Goal: Information Seeking & Learning: Find specific fact

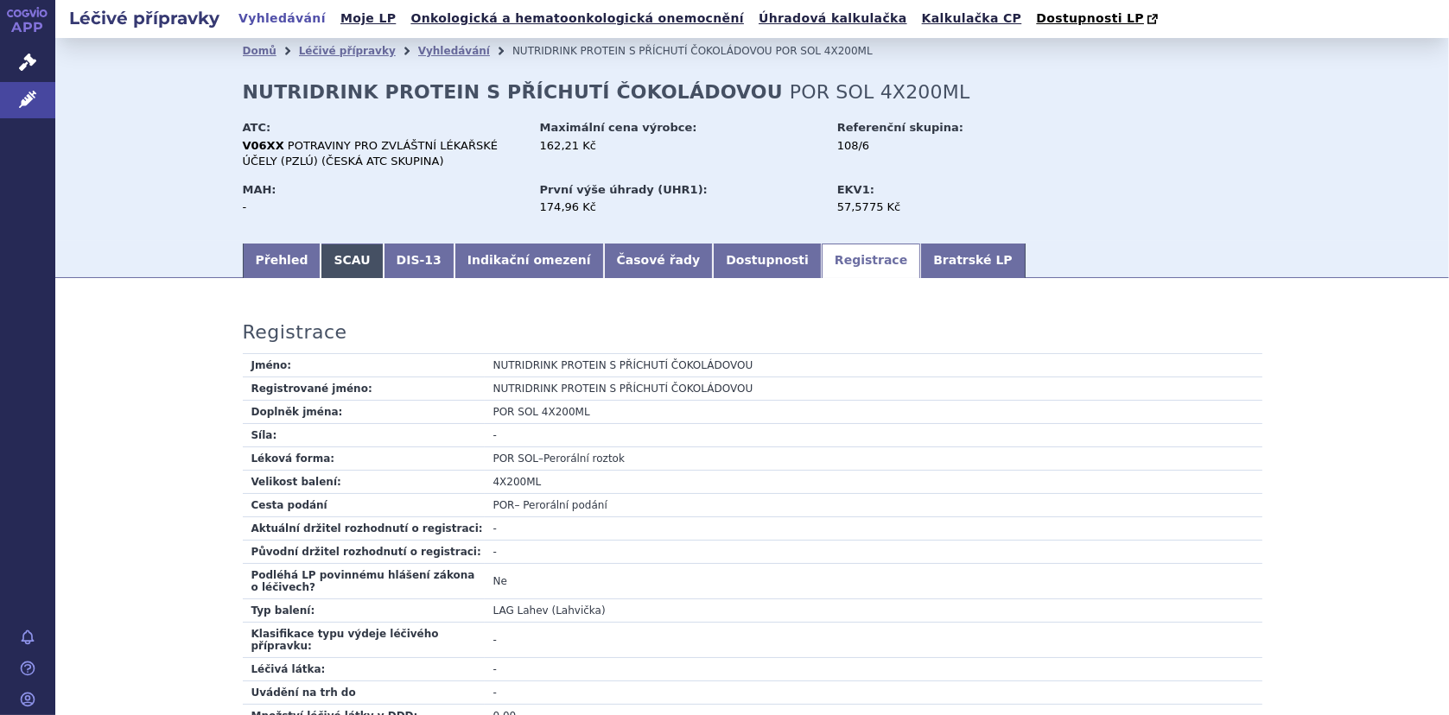
drag, startPoint x: 321, startPoint y: 255, endPoint x: 337, endPoint y: 256, distance: 15.6
click at [321, 254] on link "SCAU" at bounding box center [351, 261] width 62 height 35
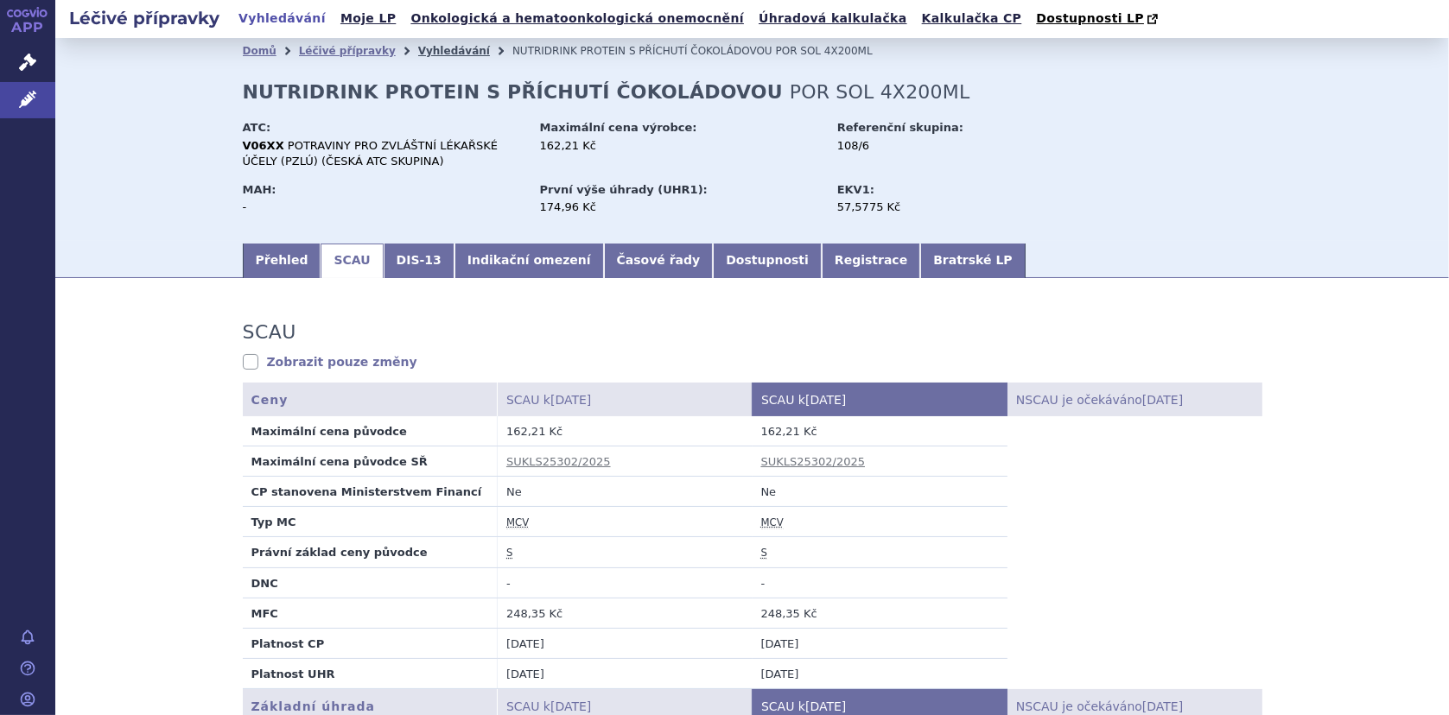
click at [418, 47] on link "Vyhledávání" at bounding box center [454, 51] width 72 height 12
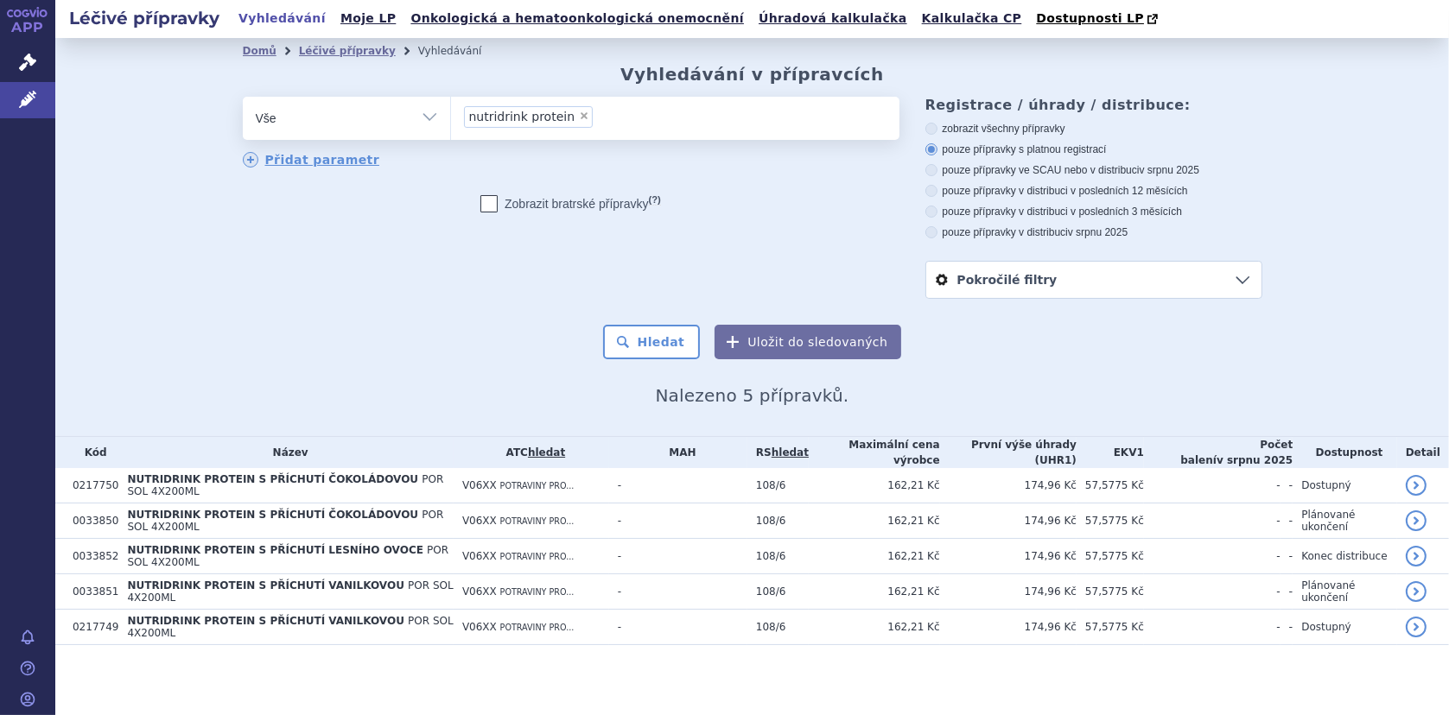
click at [579, 111] on span "×" at bounding box center [584, 116] width 10 height 10
click at [451, 111] on select "nutridrink protein" at bounding box center [450, 117] width 1 height 43
select select
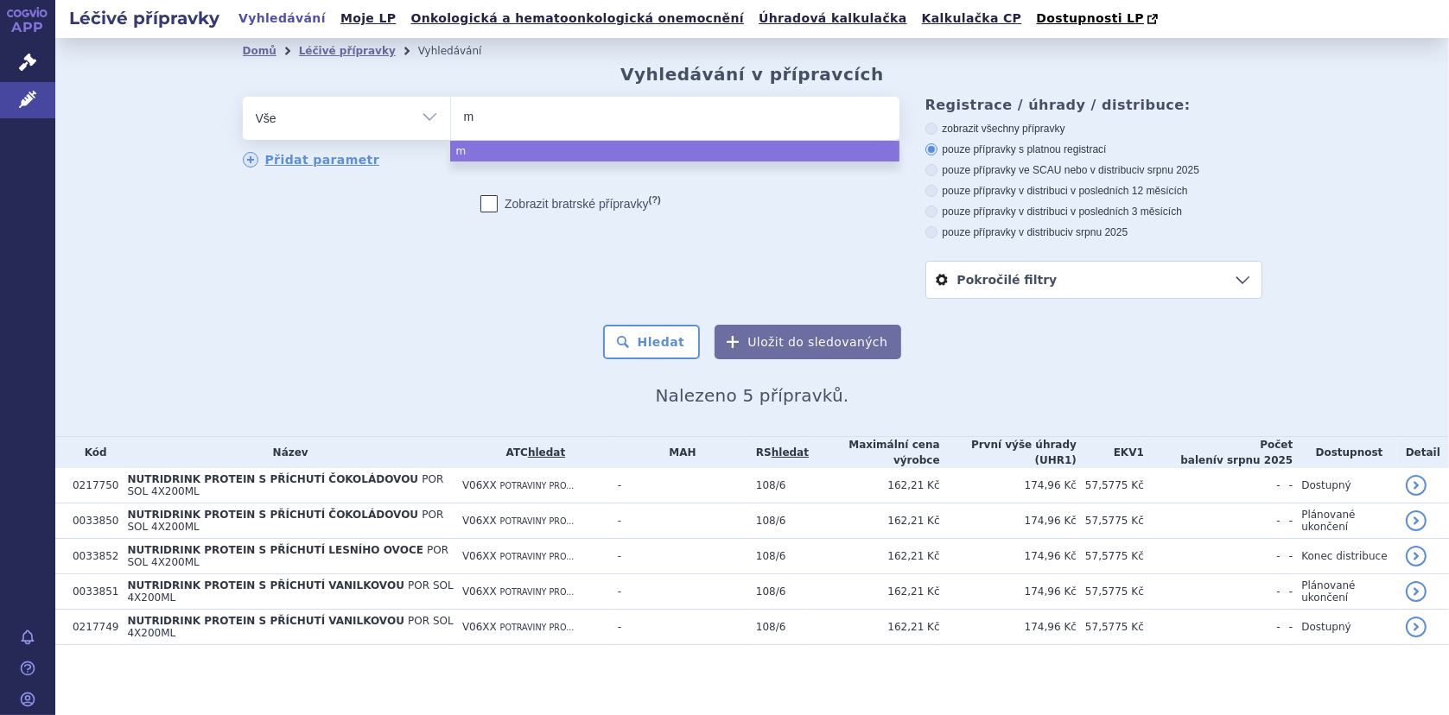
type input "mi"
type input "milu"
type input "milup"
type input "milupa"
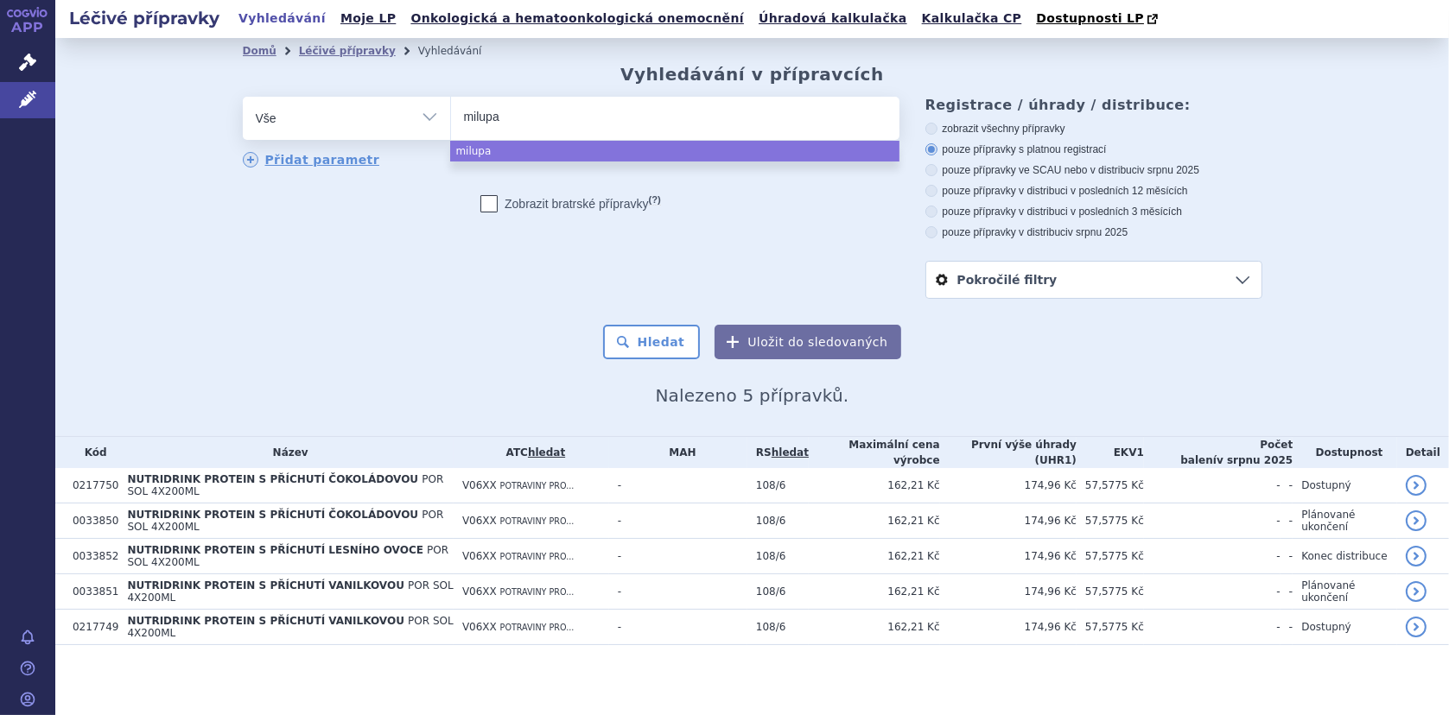
type input "milupa p"
type input "milupa pk"
type input "milupa pku"
type input "milupa pku 2"
type input "milupa pku 2 m"
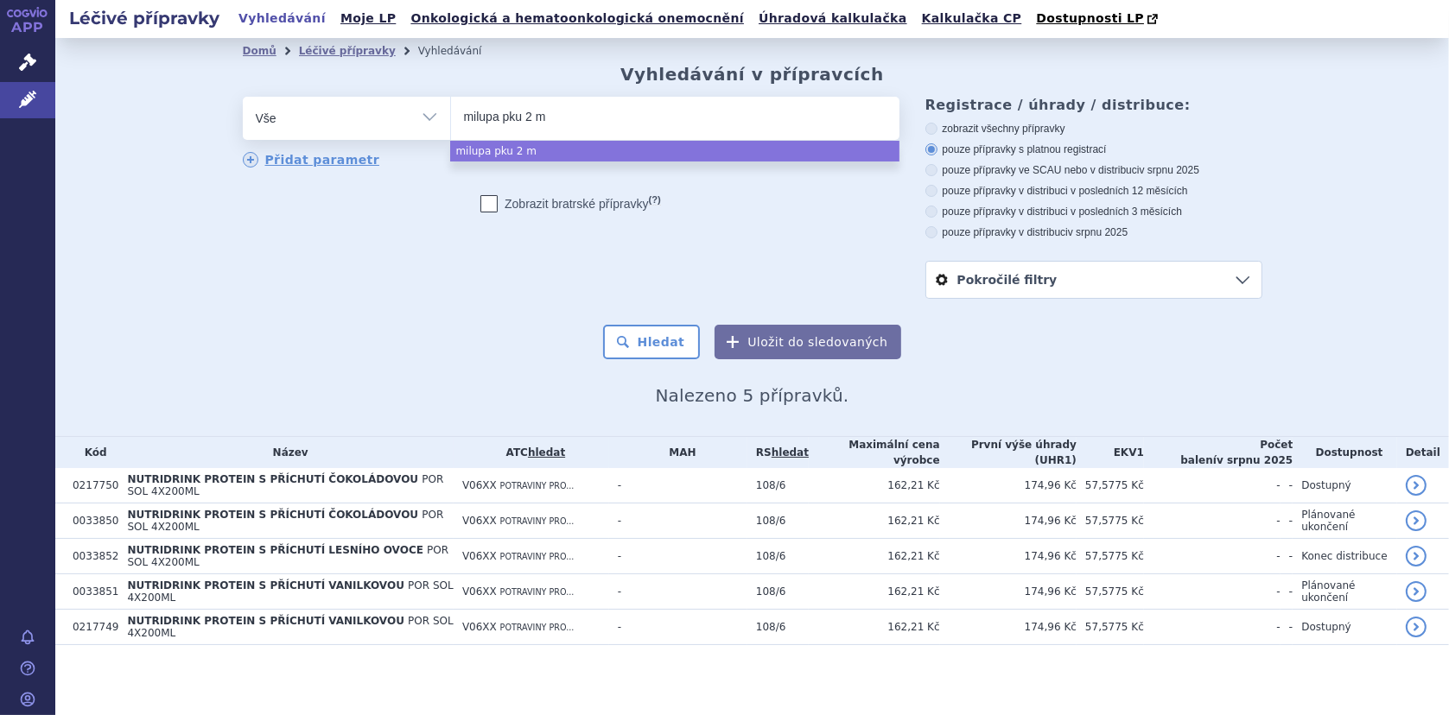
type input "milupa pku 2 mi"
type input "milupa pku 2 mix"
select select "milupa pku 2 mix"
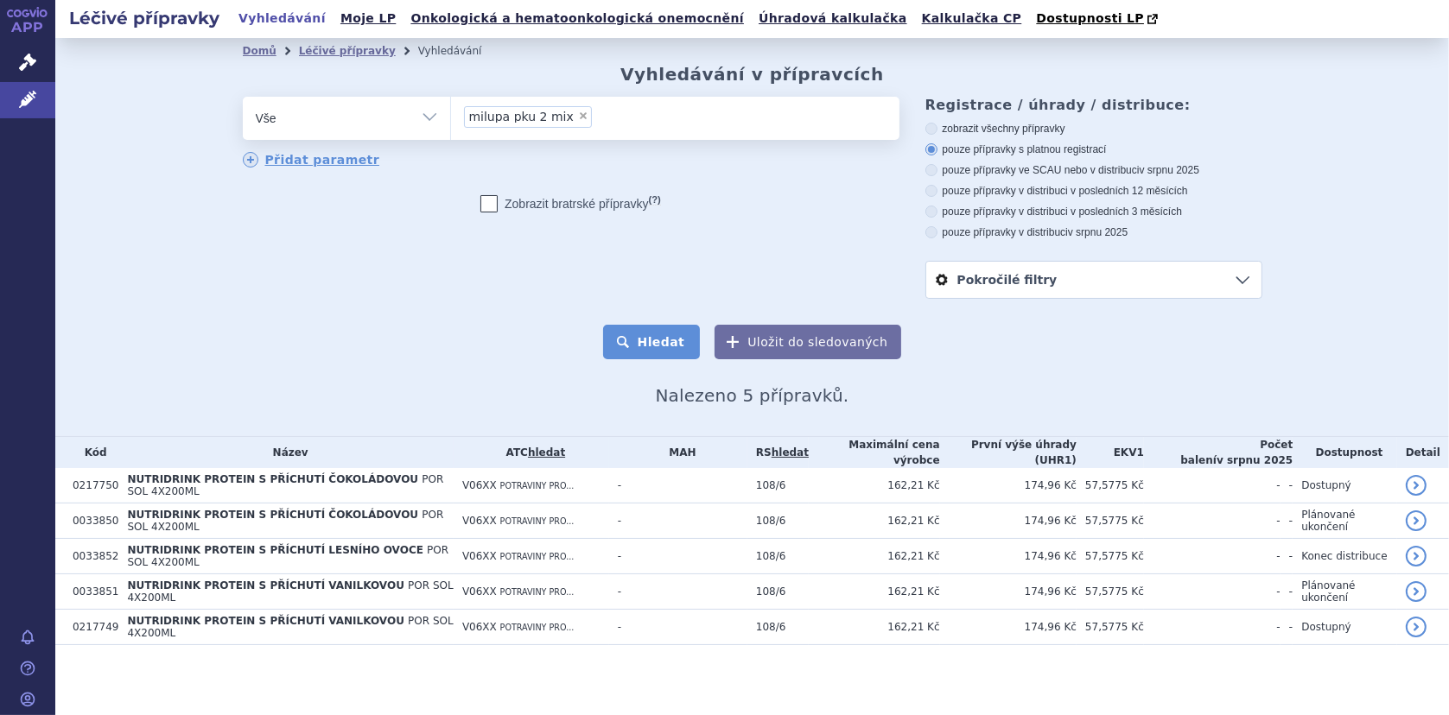
click at [685, 340] on button "Hledat" at bounding box center [652, 342] width 98 height 35
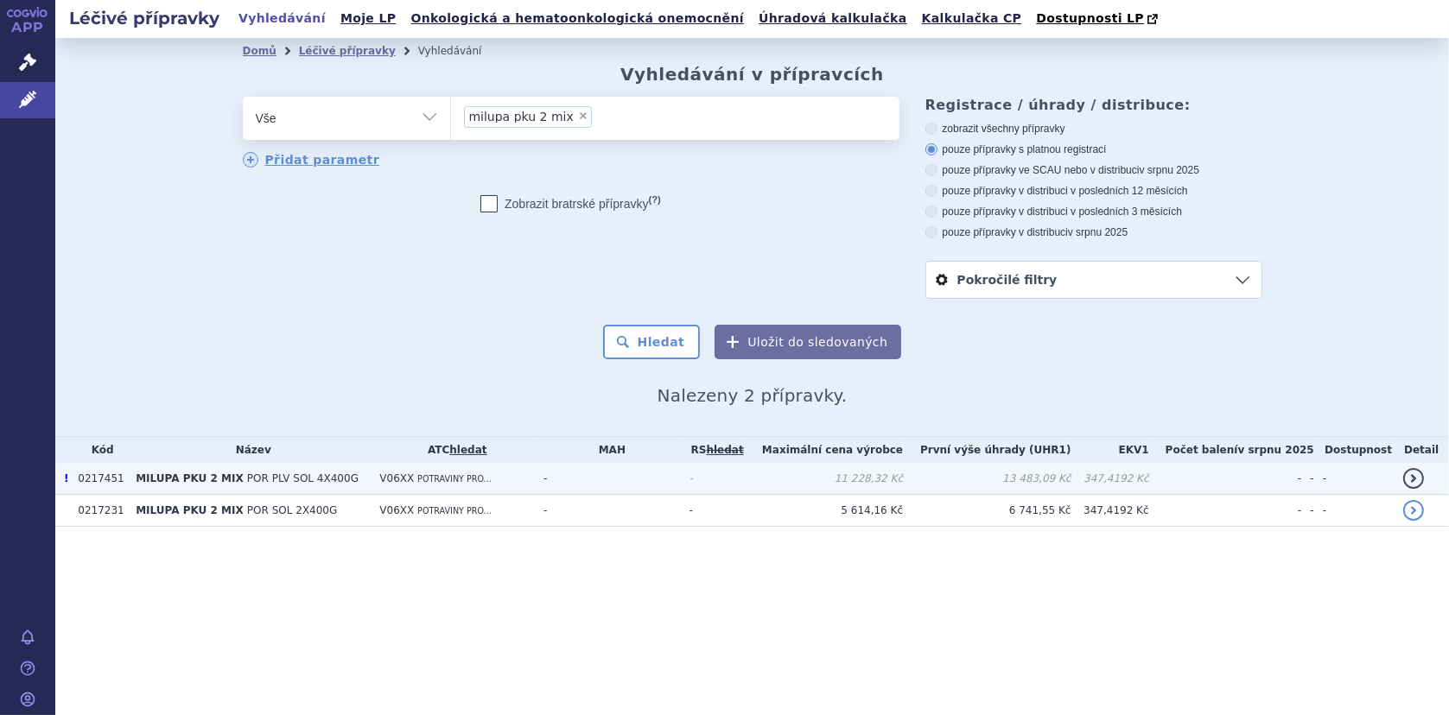
click at [192, 476] on span "MILUPA PKU 2 MIX" at bounding box center [190, 479] width 108 height 12
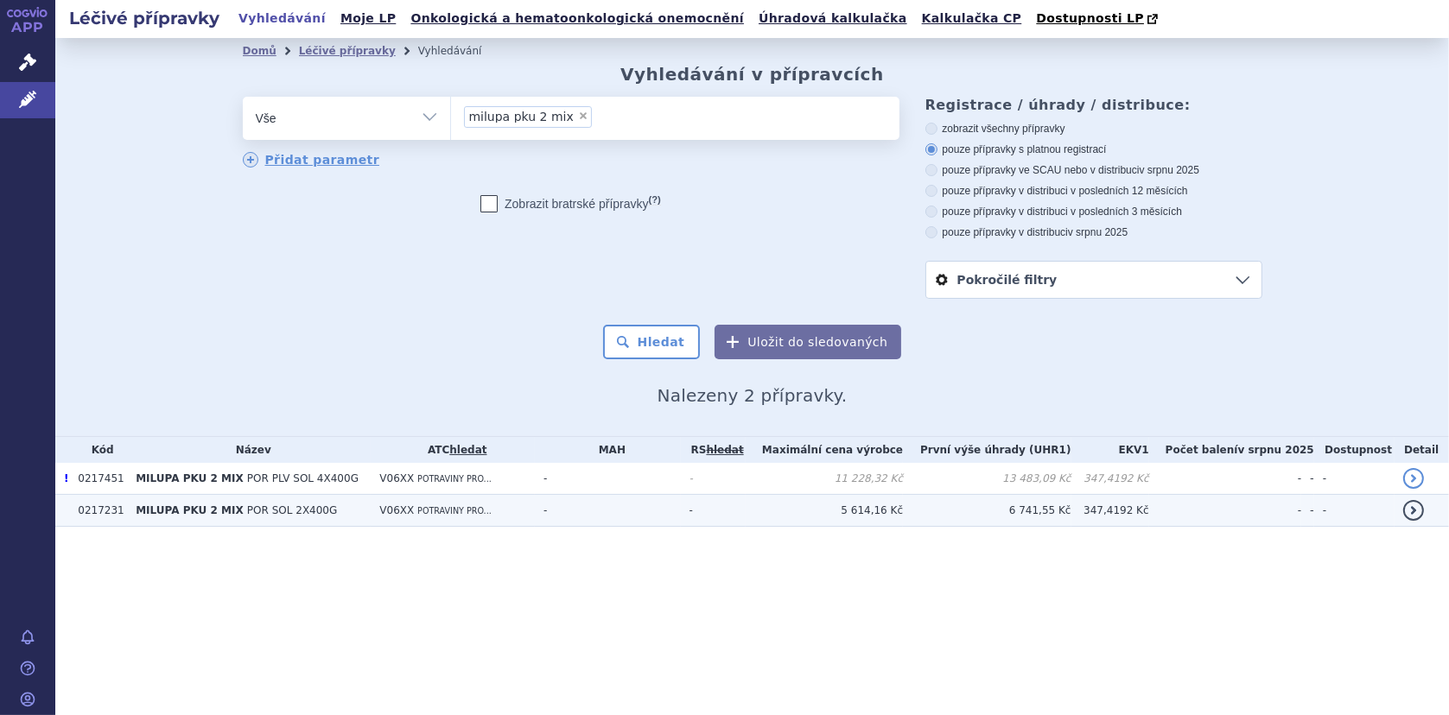
click at [278, 510] on span "POR SOL 2X400G" at bounding box center [292, 510] width 90 height 12
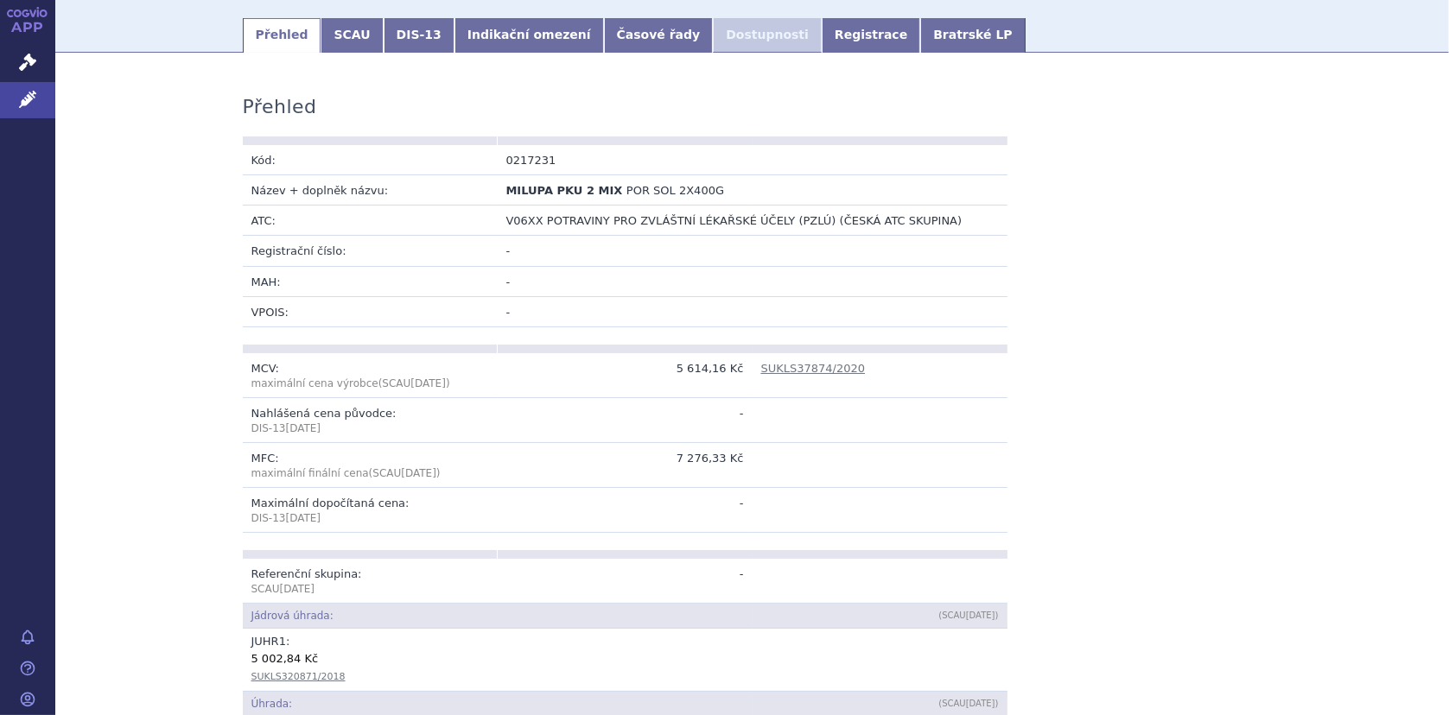
scroll to position [259, 0]
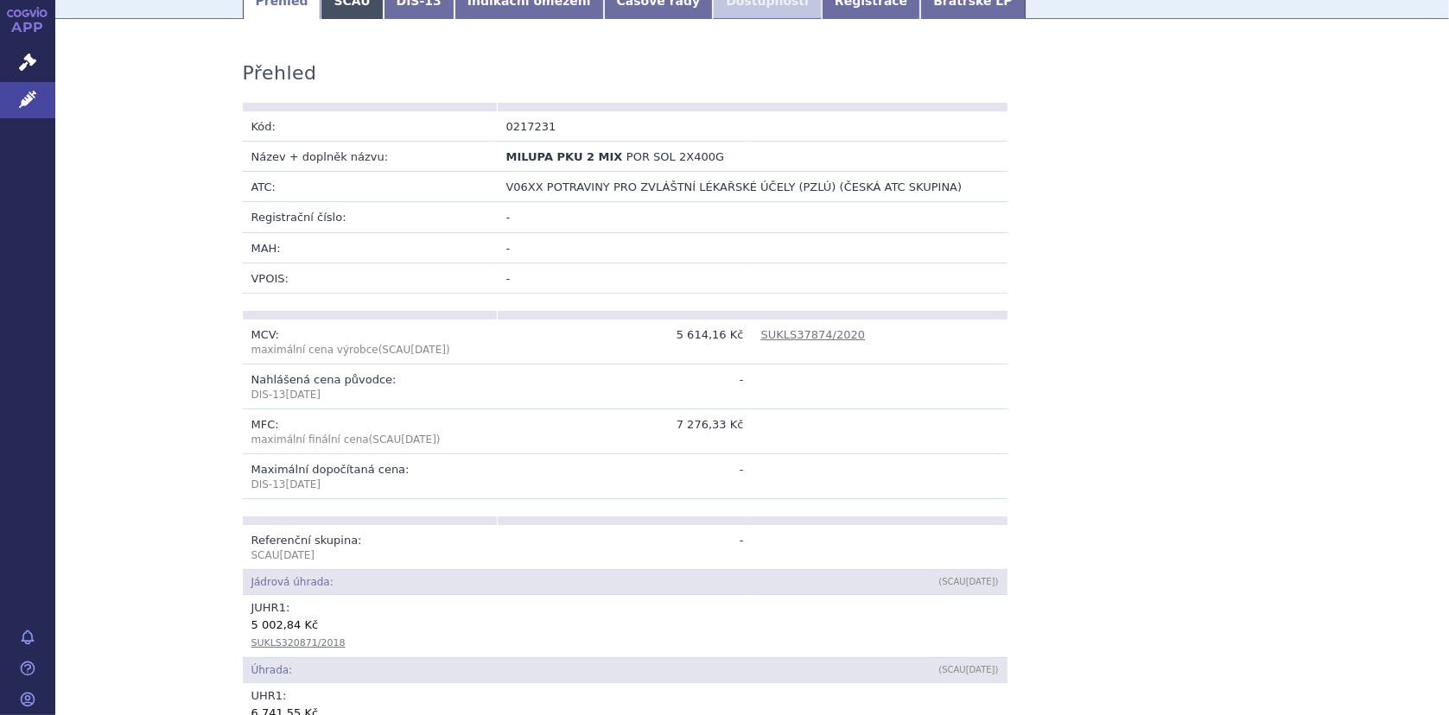
click at [334, 7] on link "SCAU" at bounding box center [351, 1] width 62 height 35
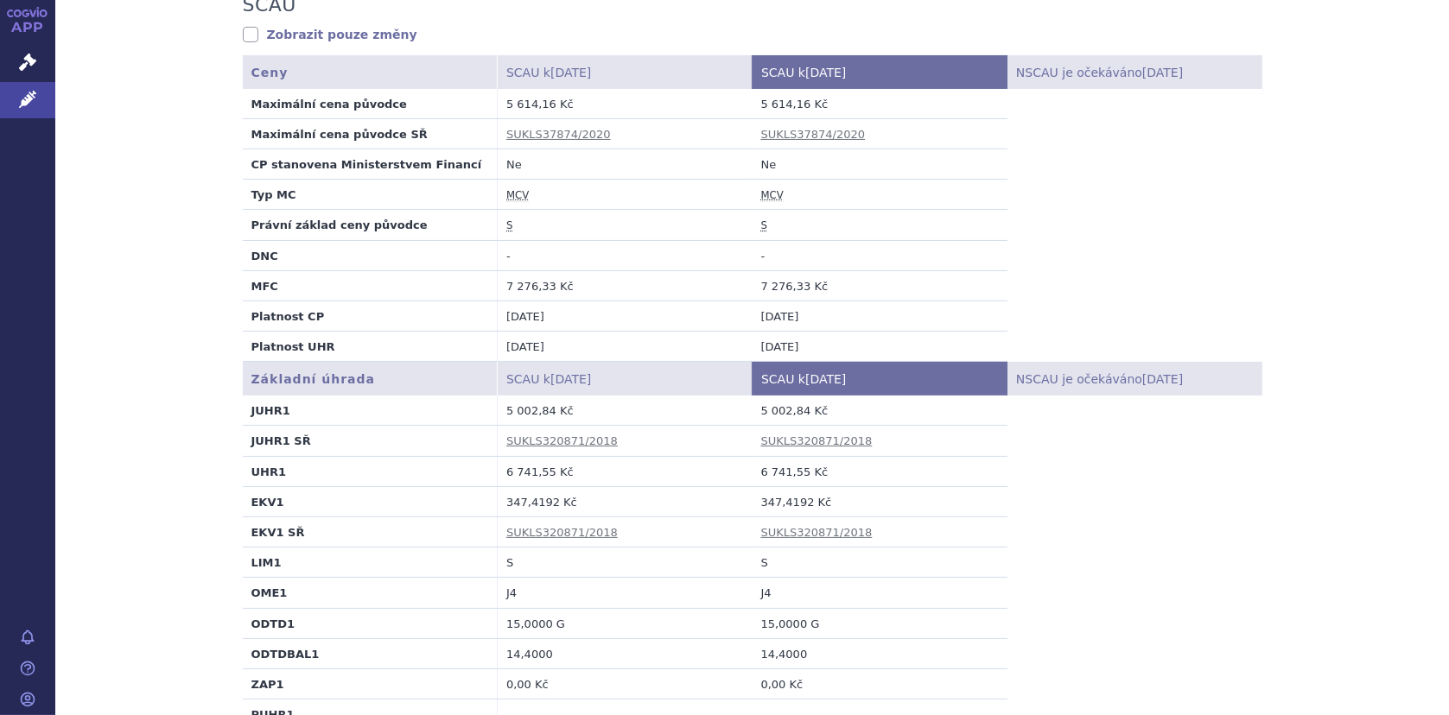
scroll to position [432, 0]
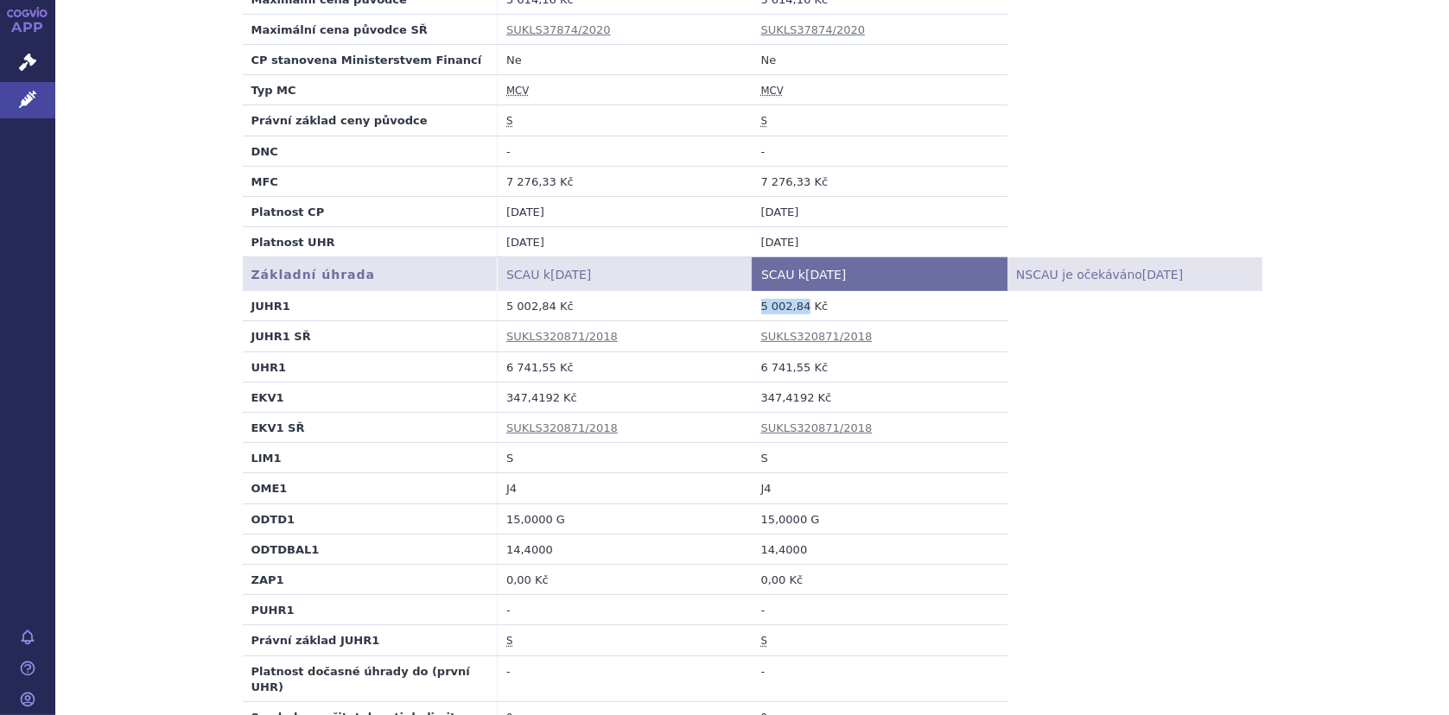
drag, startPoint x: 752, startPoint y: 306, endPoint x: 796, endPoint y: 304, distance: 43.2
click at [796, 304] on td "5 002,84 Kč" at bounding box center [879, 306] width 255 height 30
copy td "5 002,84"
drag, startPoint x: 755, startPoint y: 397, endPoint x: 798, endPoint y: 397, distance: 43.2
click at [798, 397] on td "347,4192 Kč" at bounding box center [879, 397] width 255 height 30
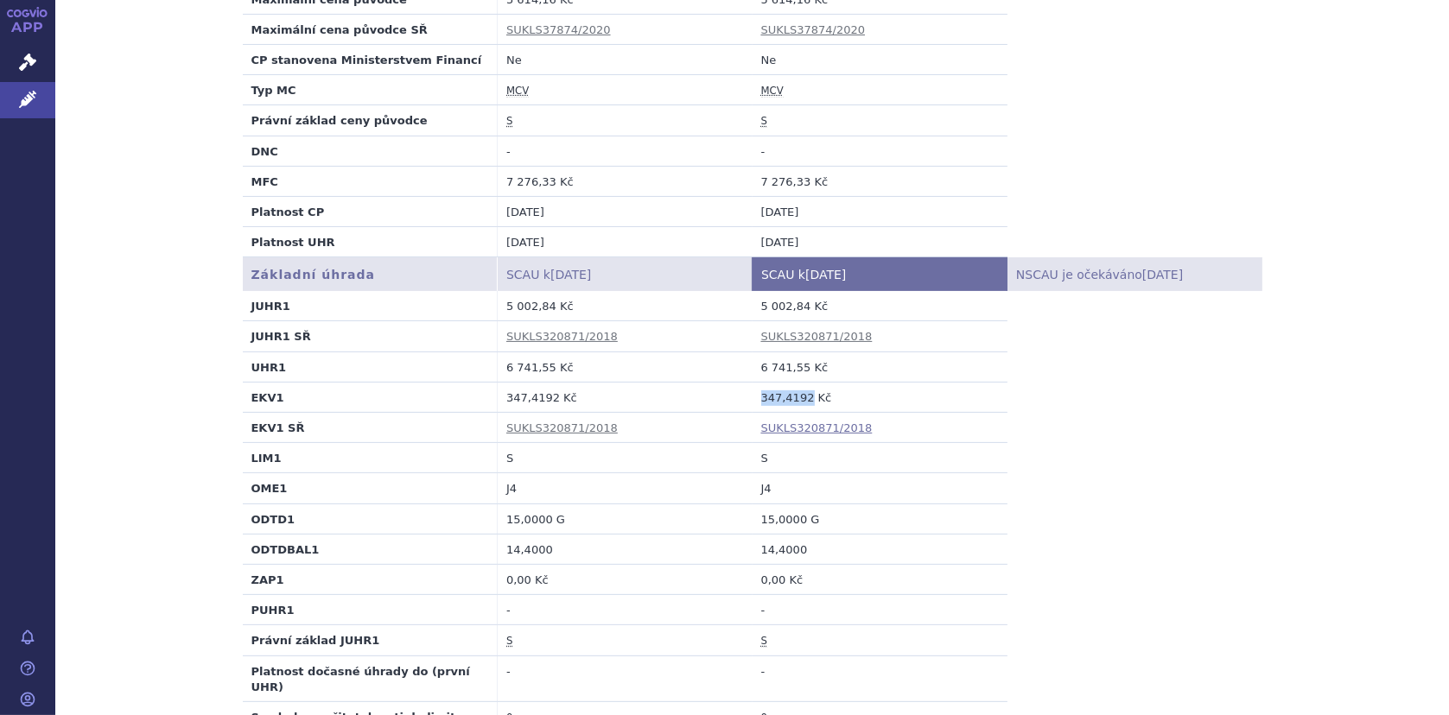
copy td "347,4192"
drag, startPoint x: 752, startPoint y: 365, endPoint x: 794, endPoint y: 369, distance: 42.5
click at [794, 369] on td "6 741,55 Kč" at bounding box center [879, 367] width 255 height 30
copy td "6 741,55"
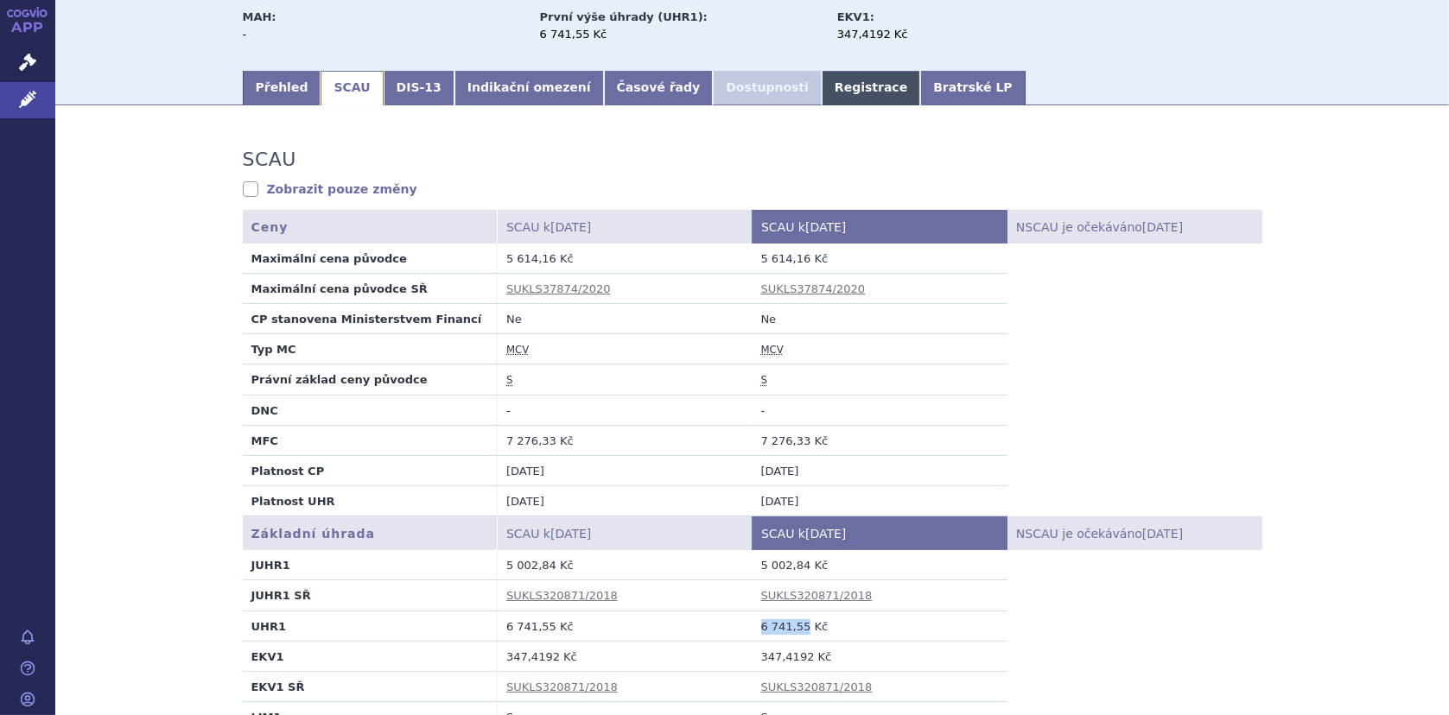
click at [821, 91] on link "Registrace" at bounding box center [870, 88] width 98 height 35
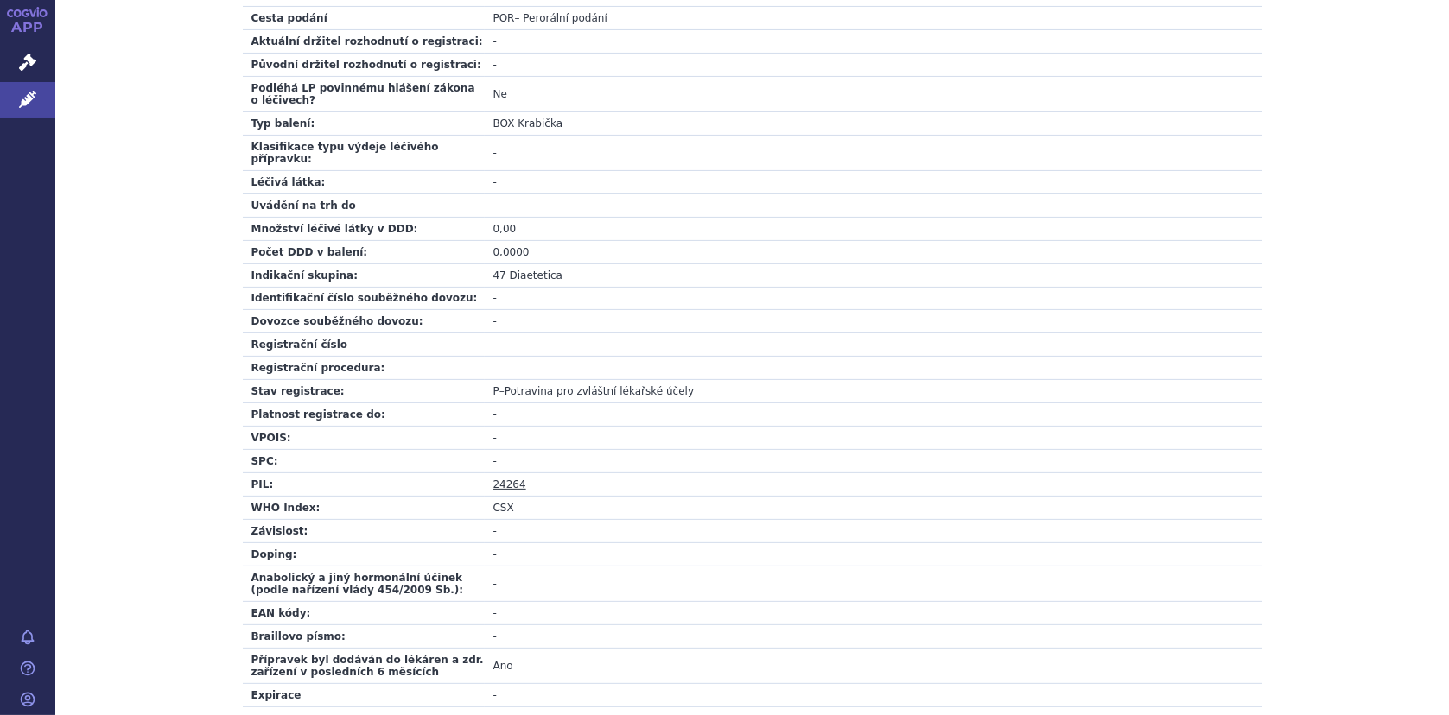
scroll to position [518, 0]
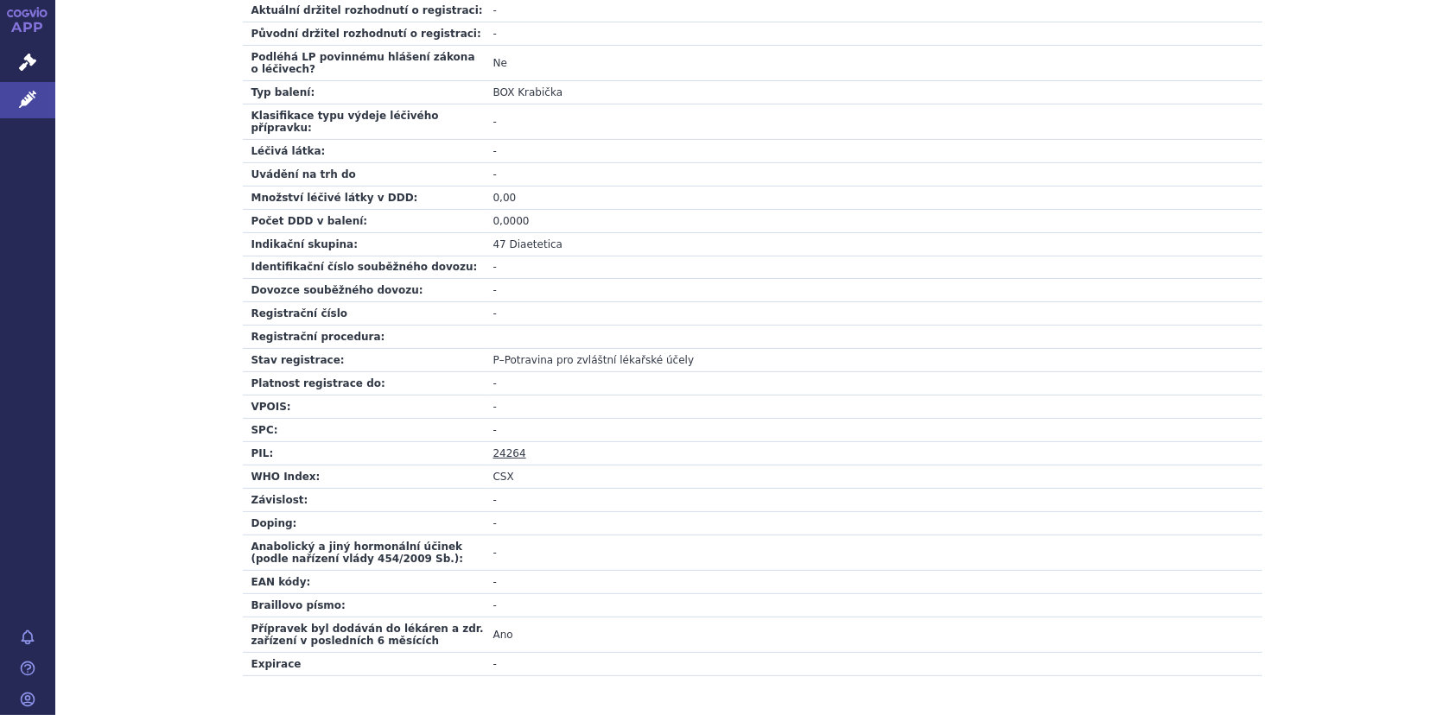
click at [502, 447] on link "24264" at bounding box center [509, 453] width 33 height 12
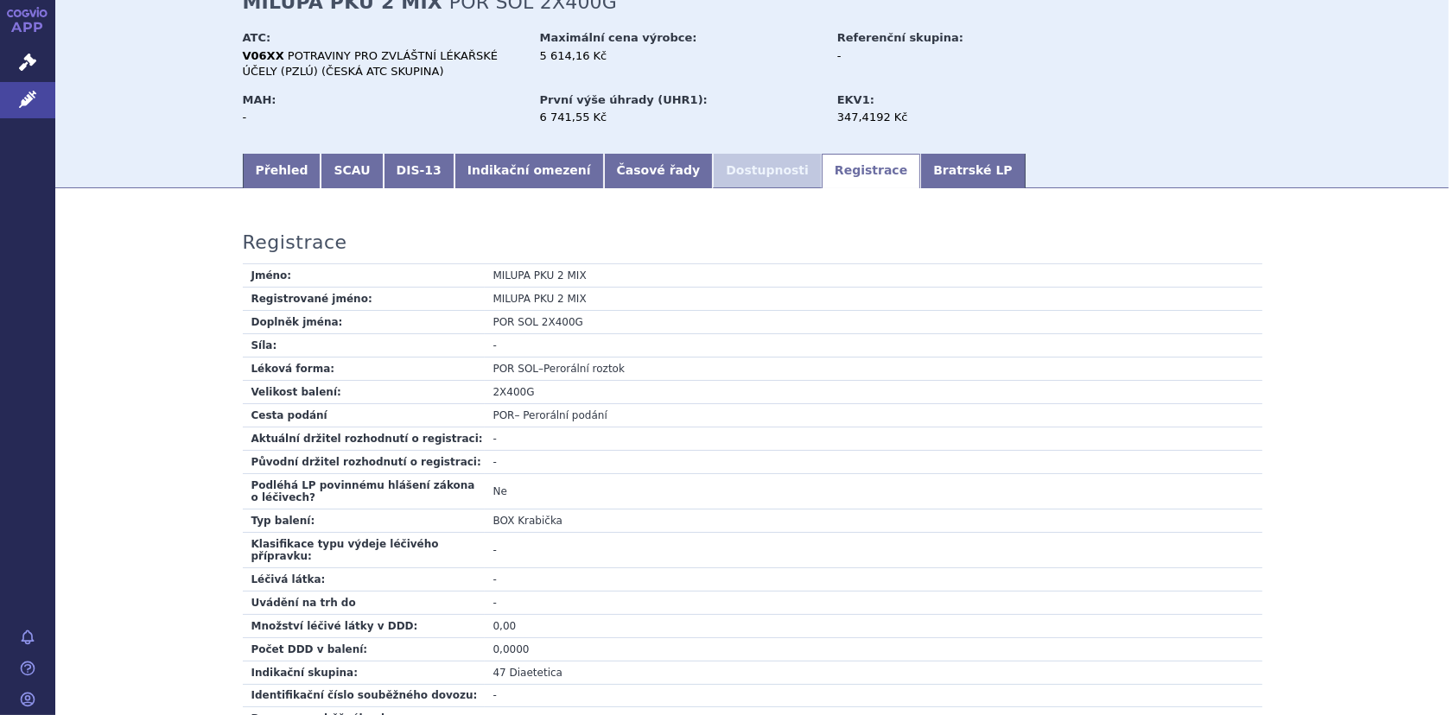
scroll to position [0, 0]
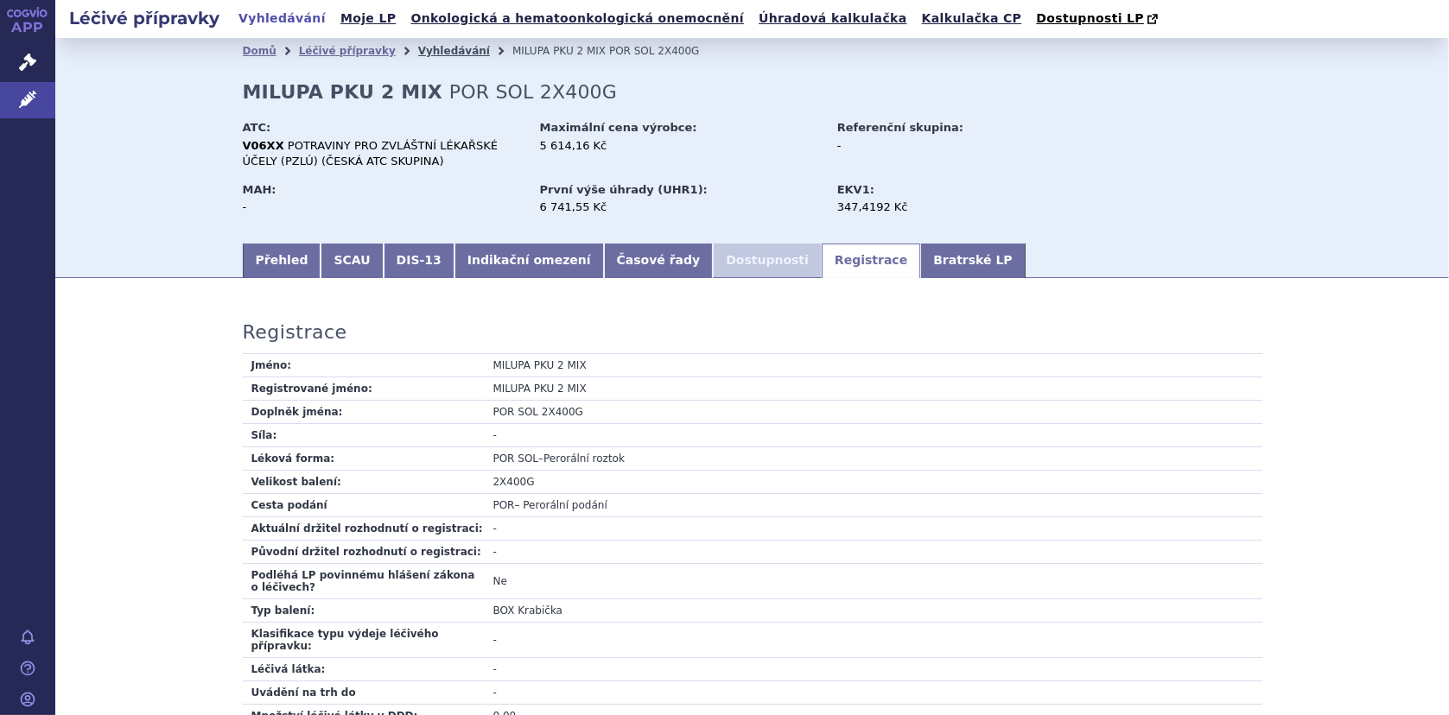
drag, startPoint x: 419, startPoint y: 48, endPoint x: 428, endPoint y: 49, distance: 8.7
click at [419, 48] on link "Vyhledávání" at bounding box center [454, 51] width 72 height 12
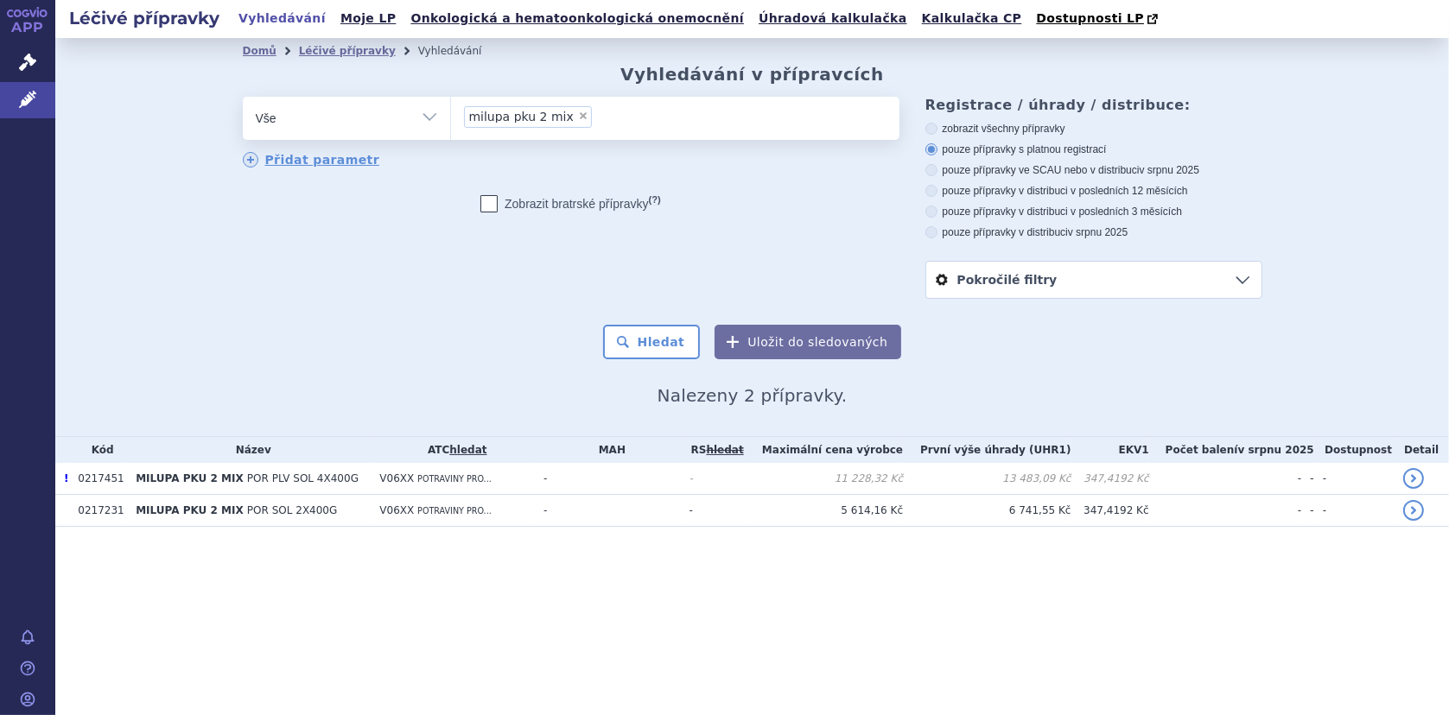
click at [578, 116] on span "×" at bounding box center [583, 116] width 10 height 10
click at [451, 116] on select "milupa pku 2 mix" at bounding box center [450, 117] width 1 height 43
select select
type input "mi"
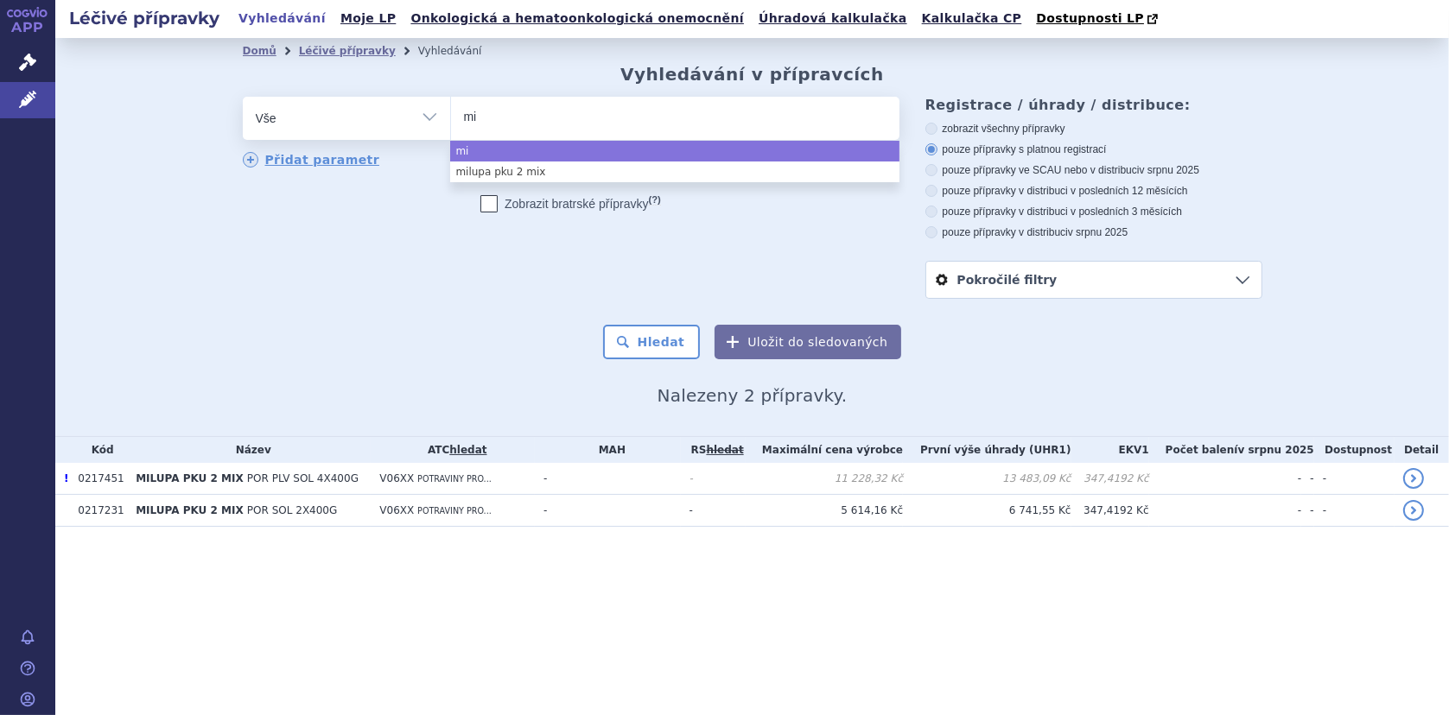
type input "mil"
type input "milup"
type input "milupa"
type input "milupa l"
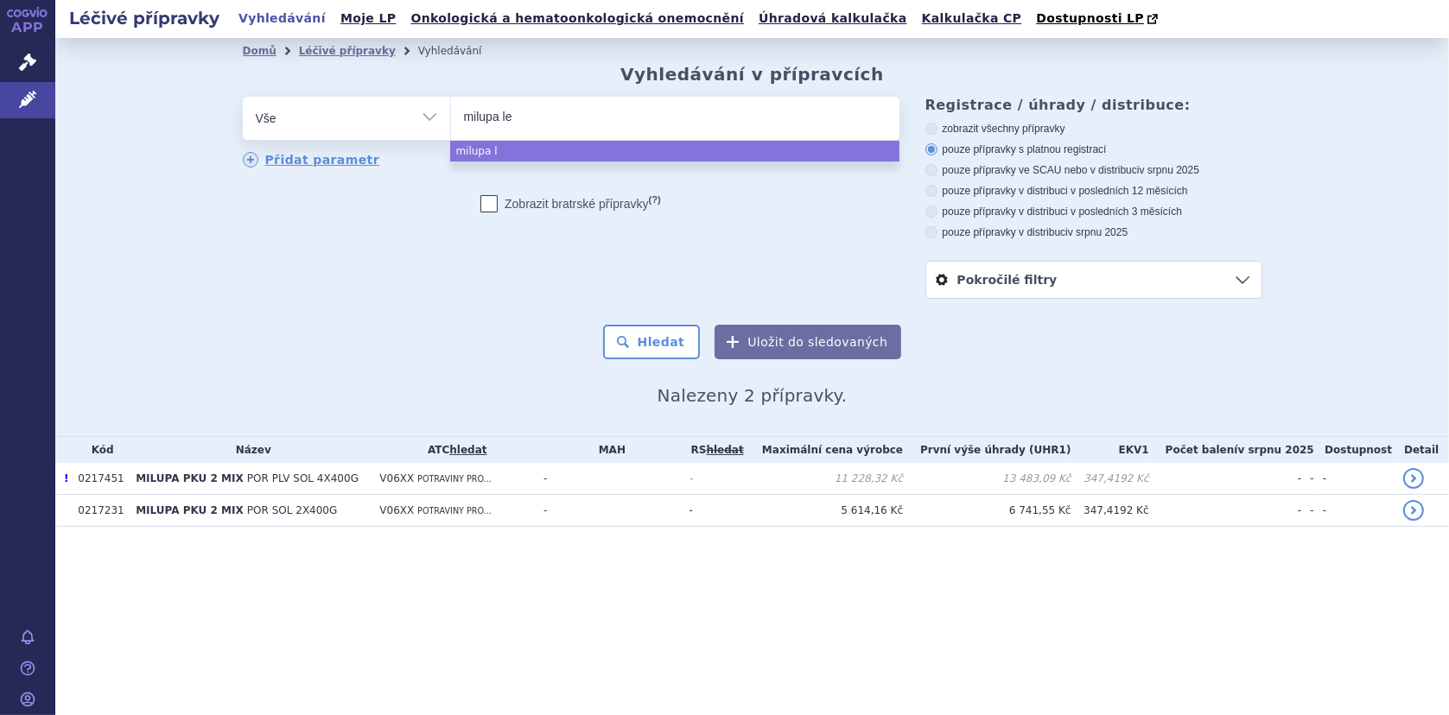
type input "milupa leu"
select select "milupa leu"
click at [655, 350] on button "Hledat" at bounding box center [652, 342] width 98 height 35
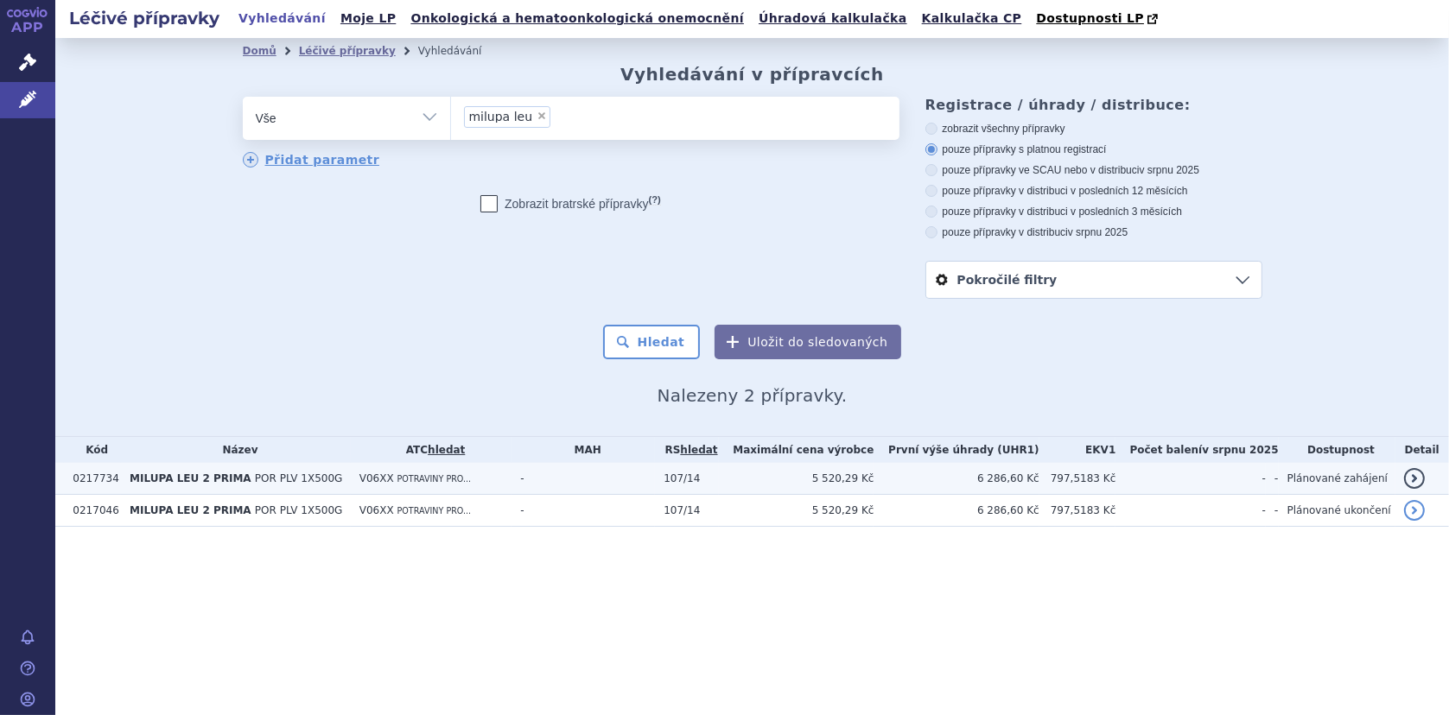
click at [155, 478] on span "MILUPA LEU 2 PRIMA" at bounding box center [191, 479] width 122 height 12
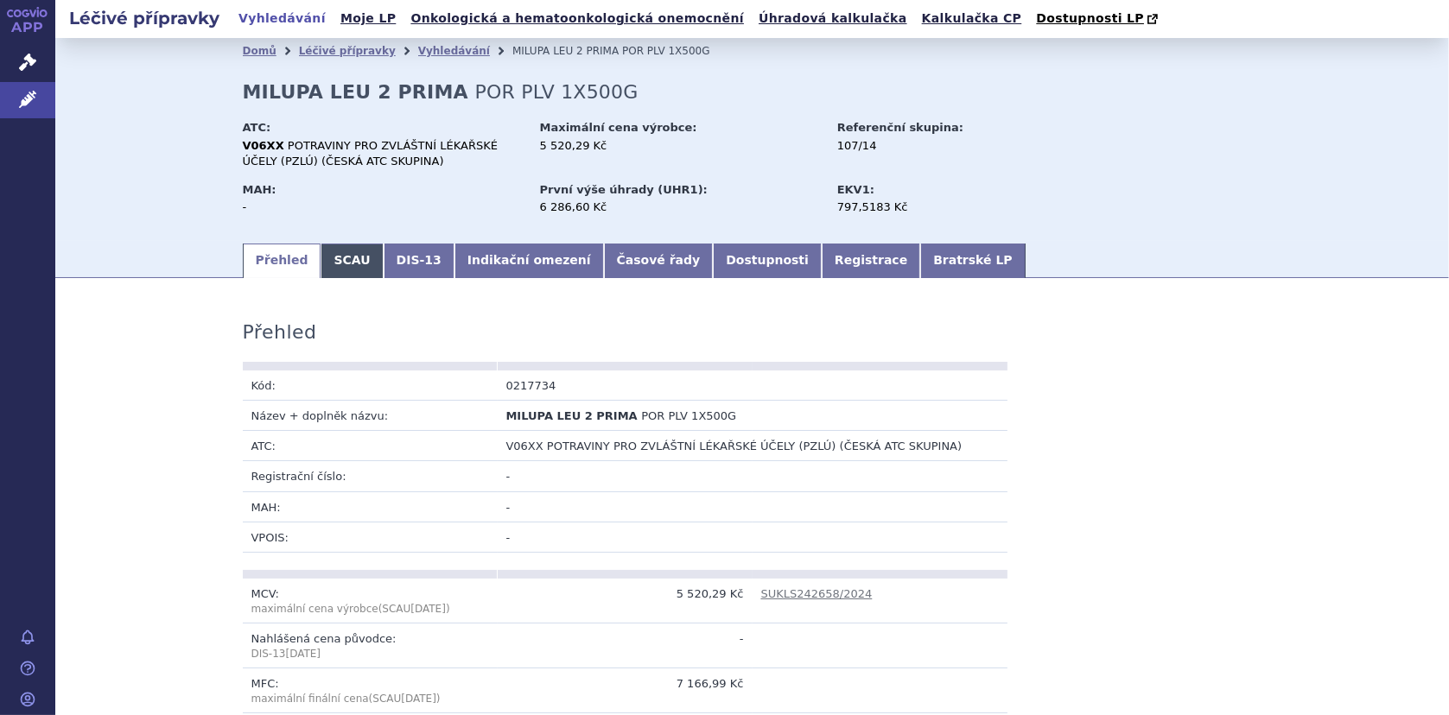
click at [338, 262] on link "SCAU" at bounding box center [351, 261] width 62 height 35
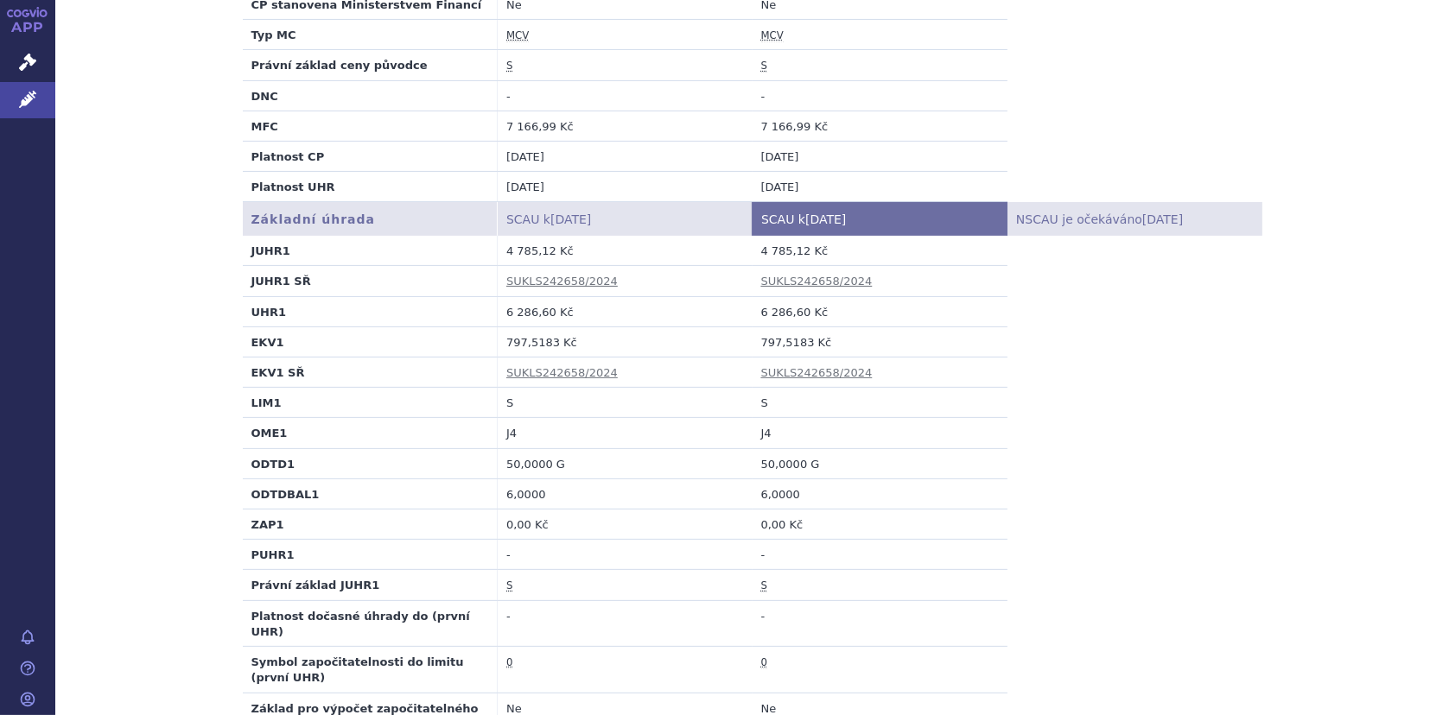
scroll to position [518, 0]
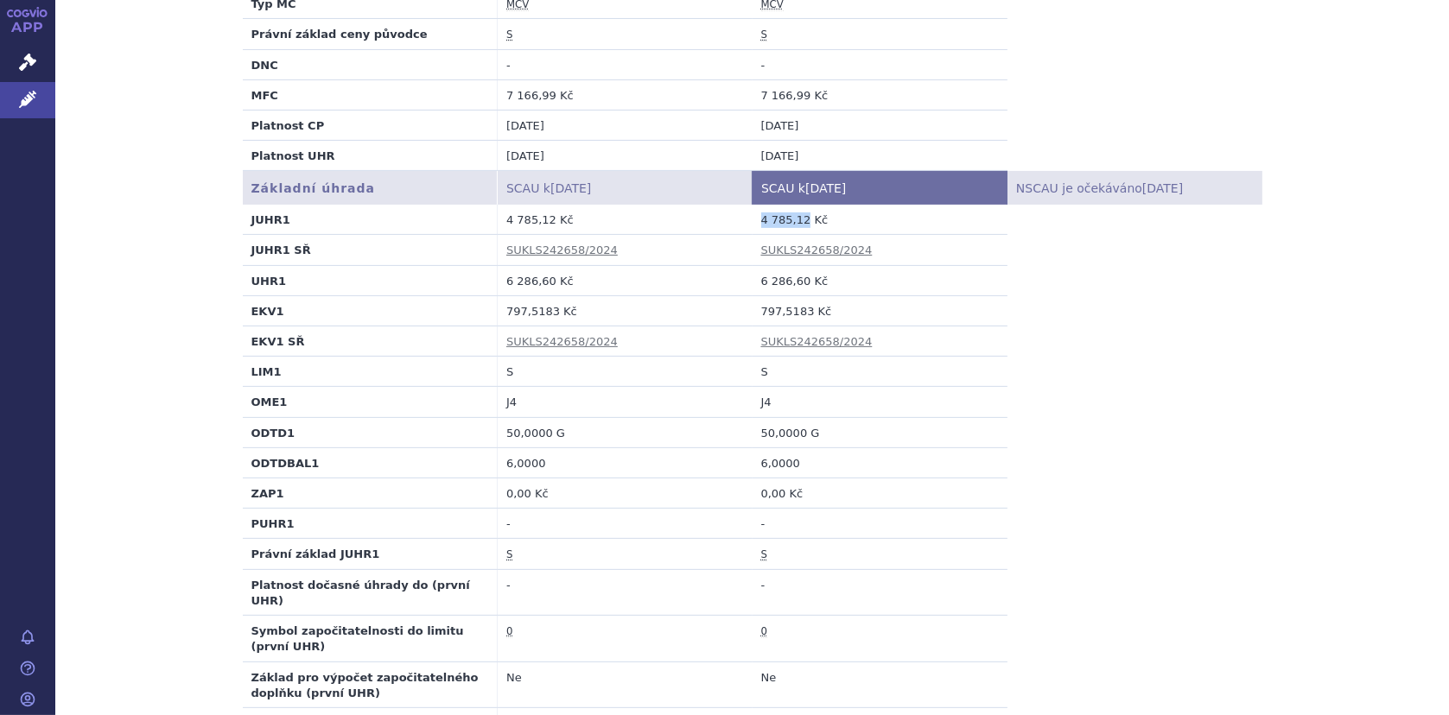
drag, startPoint x: 753, startPoint y: 219, endPoint x: 797, endPoint y: 221, distance: 44.1
click at [797, 221] on td "4 785,12 Kč" at bounding box center [879, 220] width 255 height 30
copy td "4 785,12"
drag, startPoint x: 752, startPoint y: 311, endPoint x: 796, endPoint y: 312, distance: 44.1
click at [796, 312] on td "797,5183 Kč" at bounding box center [879, 310] width 255 height 30
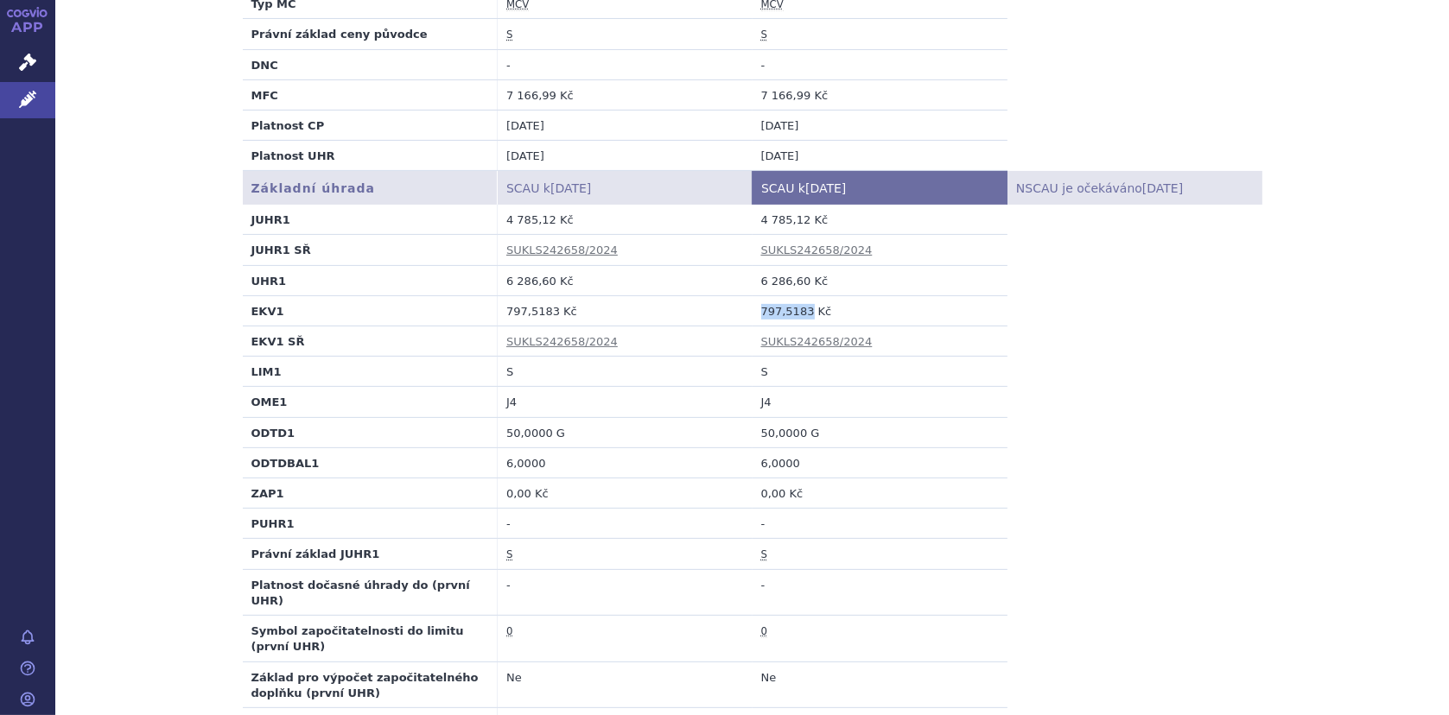
copy td "797,5183"
drag, startPoint x: 753, startPoint y: 279, endPoint x: 796, endPoint y: 280, distance: 42.3
click at [796, 280] on td "6 286,60 Kč" at bounding box center [879, 280] width 255 height 30
copy td "6 286,60"
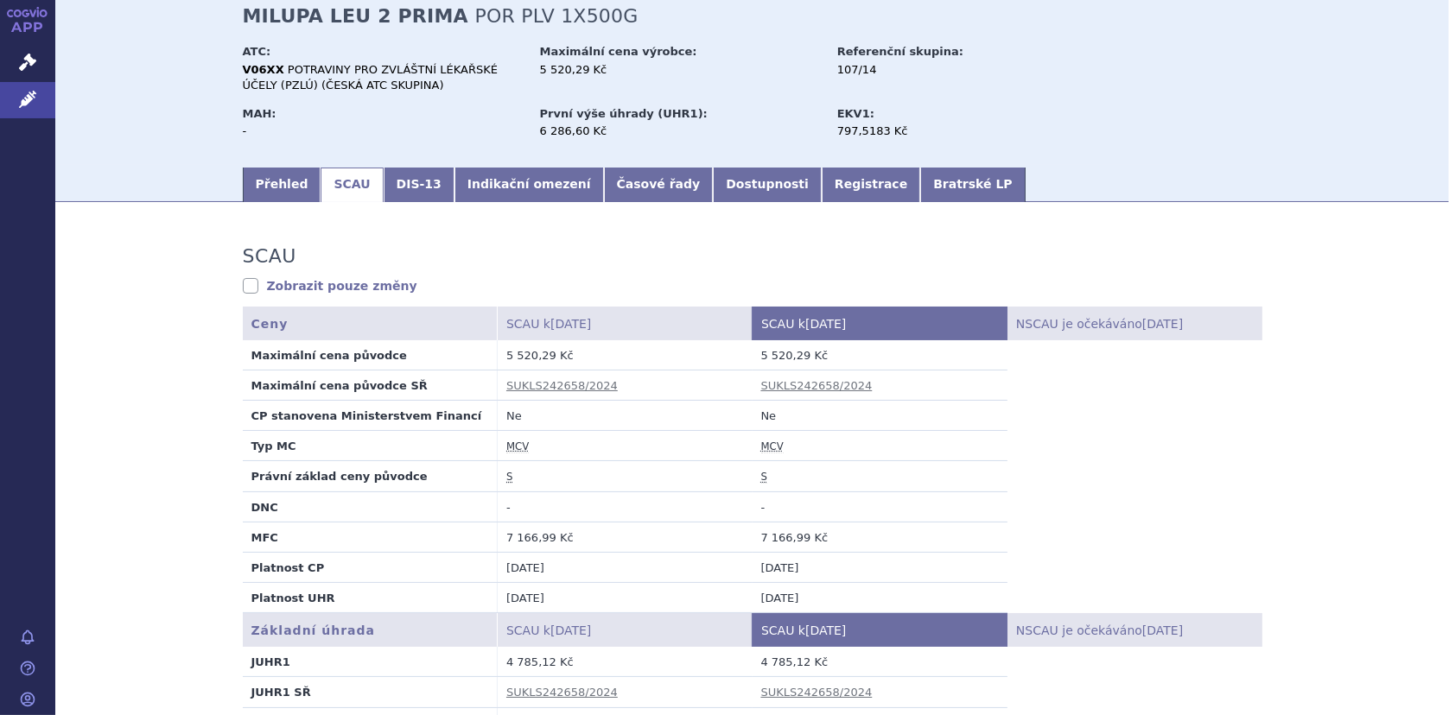
scroll to position [0, 0]
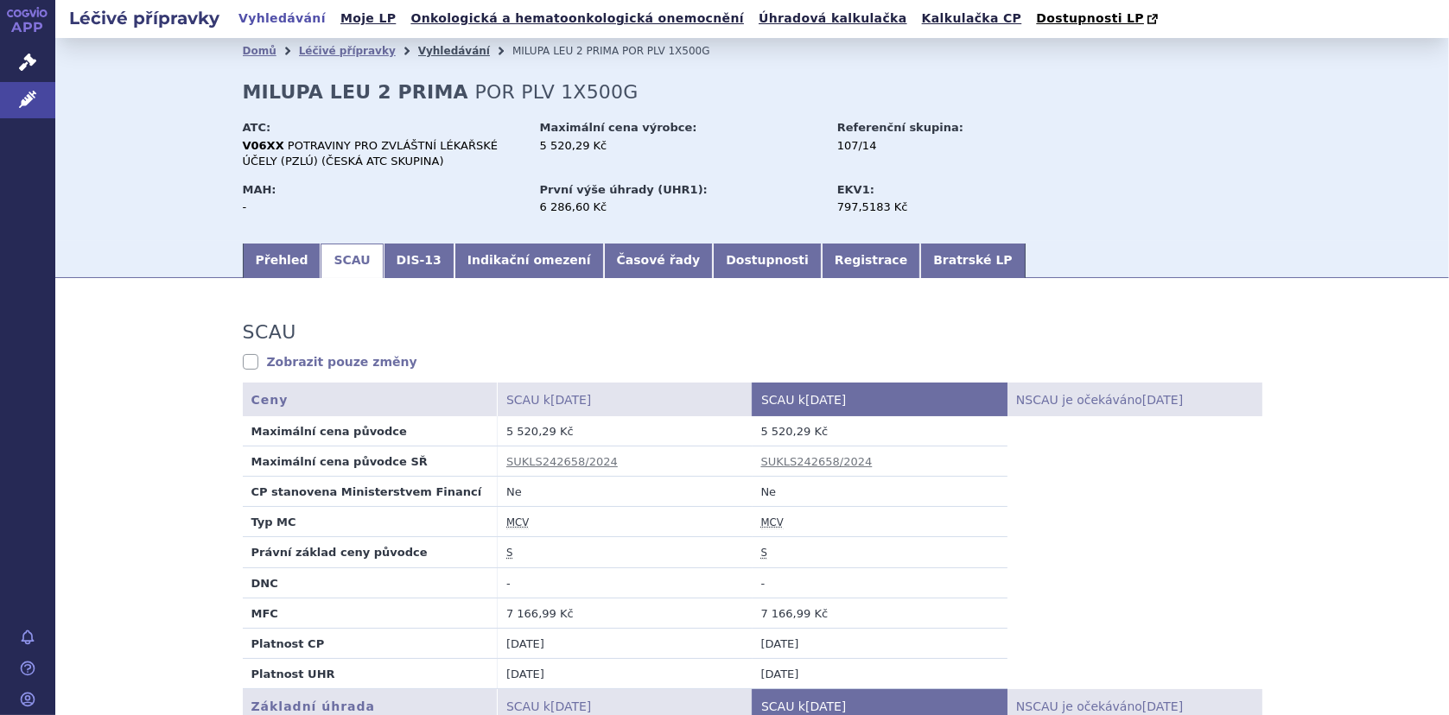
click at [418, 50] on link "Vyhledávání" at bounding box center [454, 51] width 72 height 12
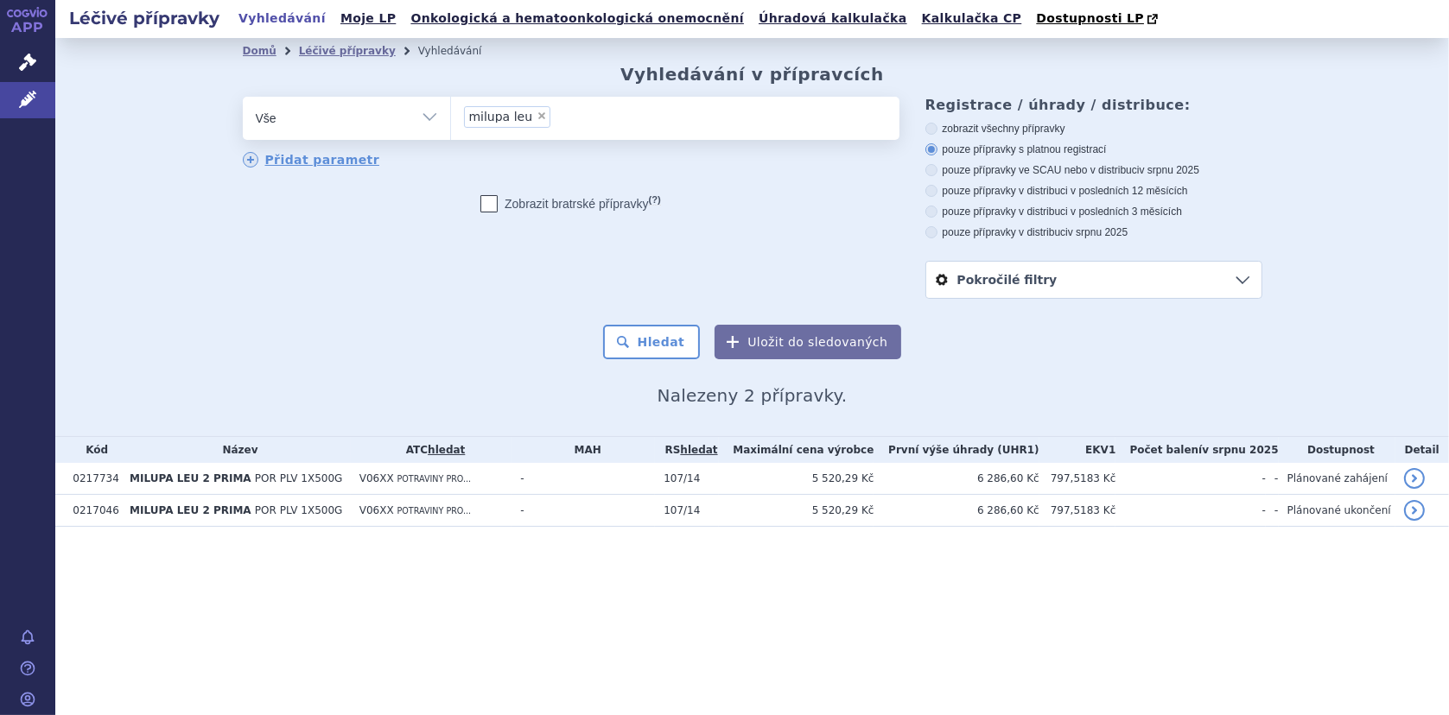
click at [546, 116] on ul "× milupa leu" at bounding box center [675, 116] width 448 height 38
click at [451, 116] on select "milupa leu" at bounding box center [450, 117] width 1 height 43
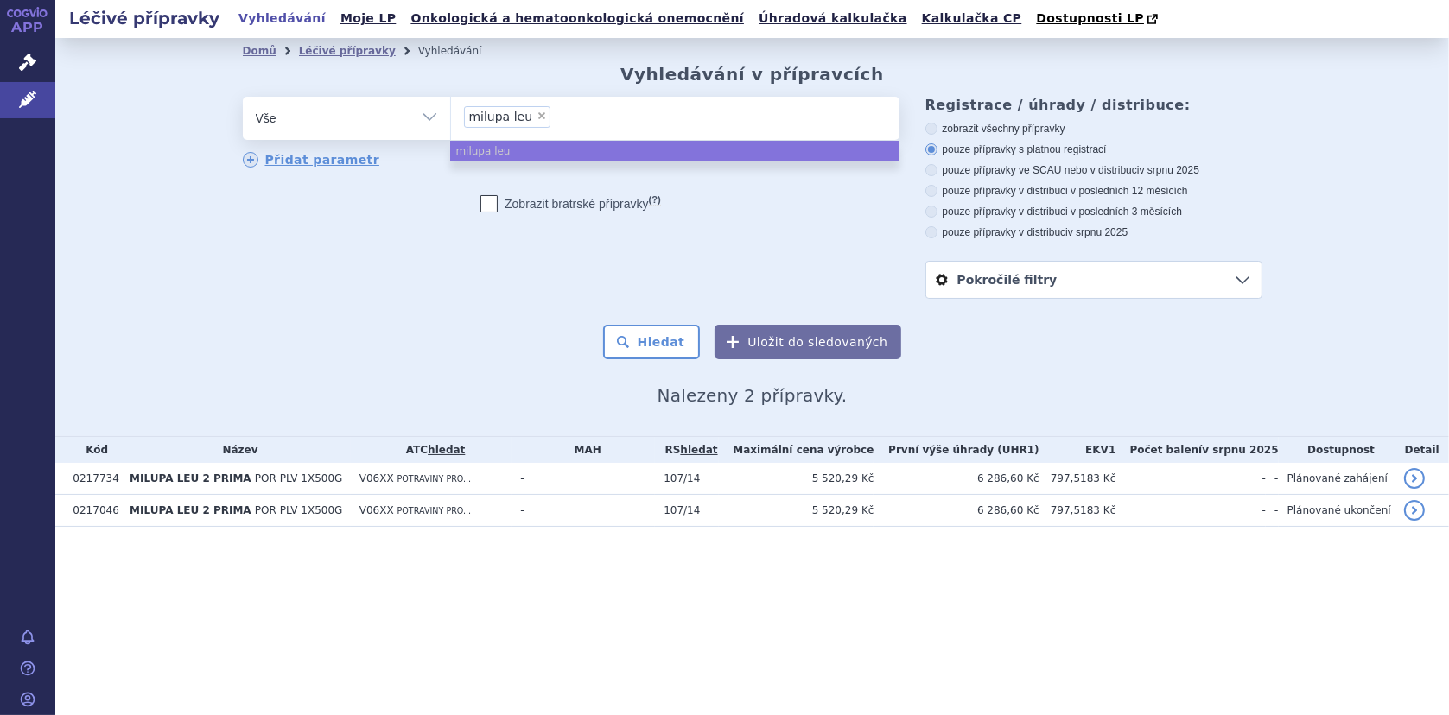
select select
type input "milupa leu"
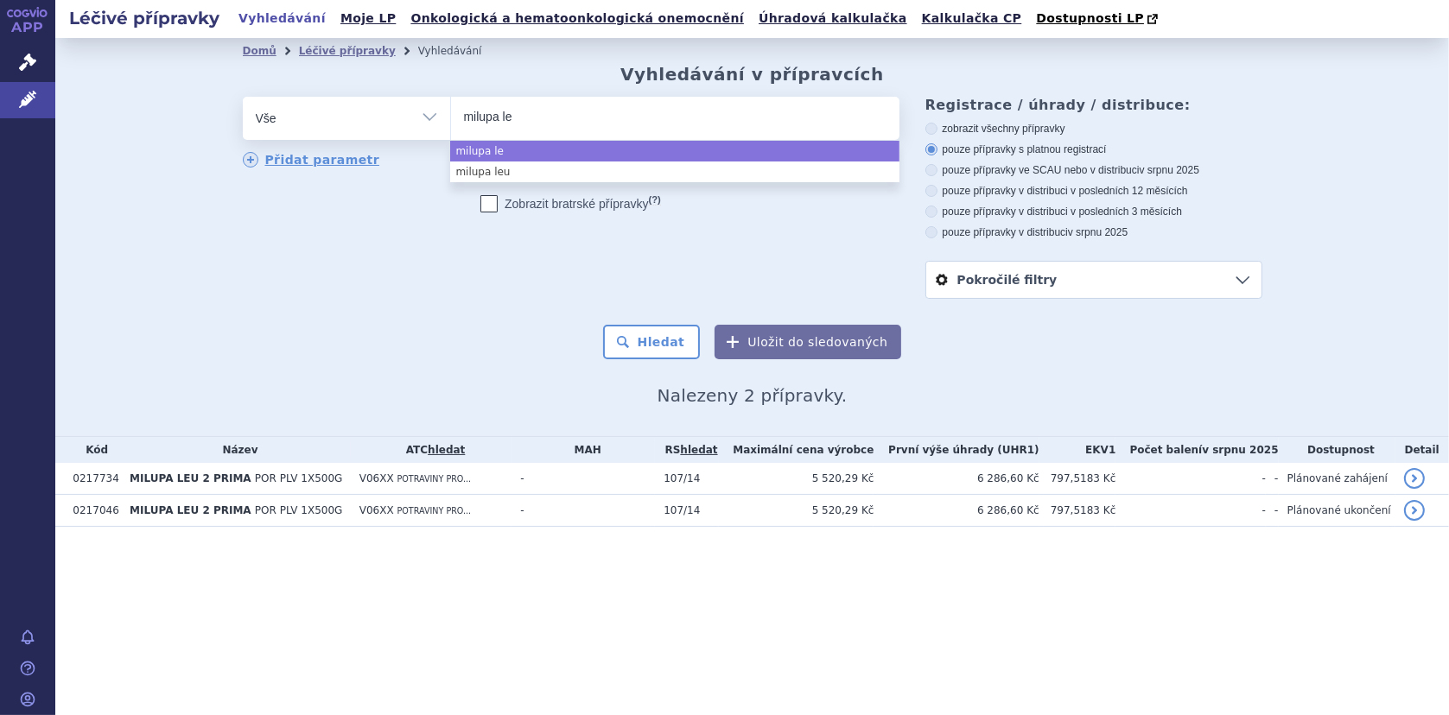
type input "milupa l"
type input "milupa"
type input "milupa g"
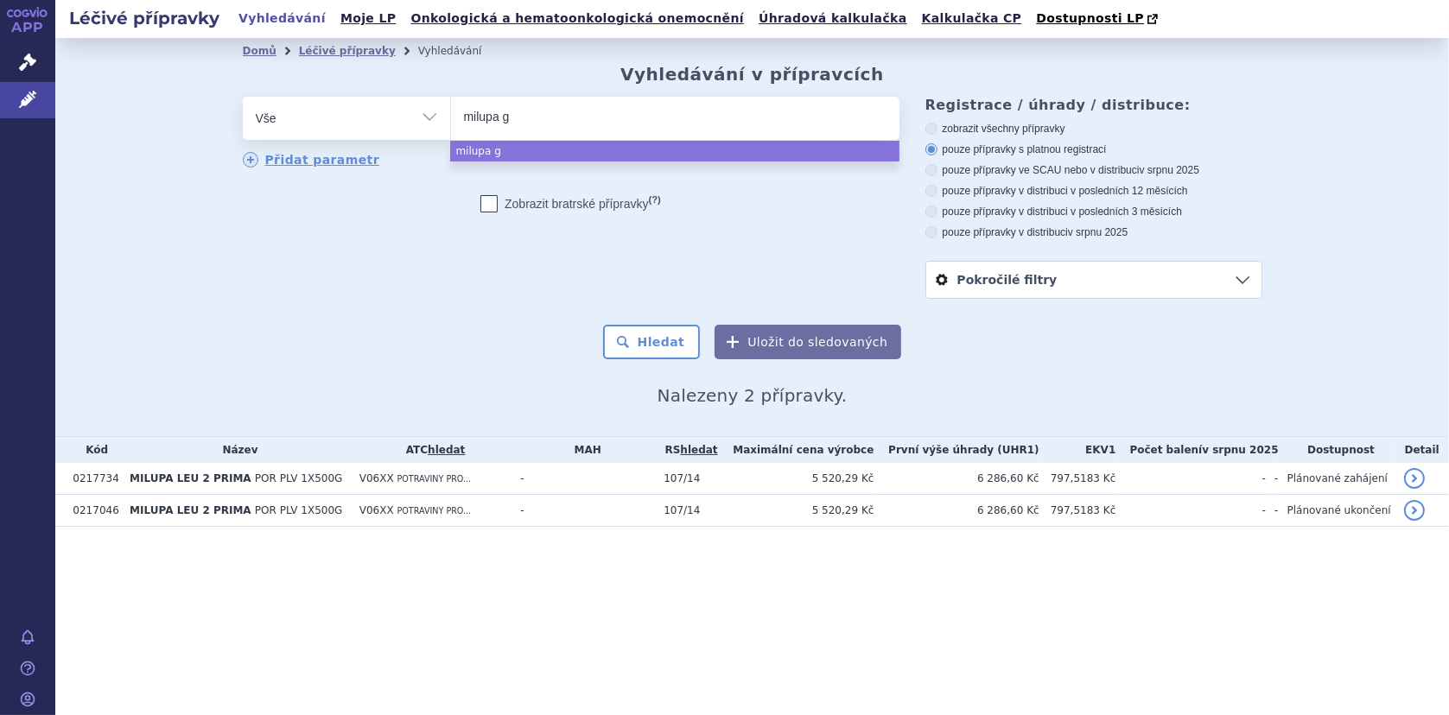
type input "milupa ga"
select select "milupa ga"
click at [646, 342] on button "Hledat" at bounding box center [652, 342] width 98 height 35
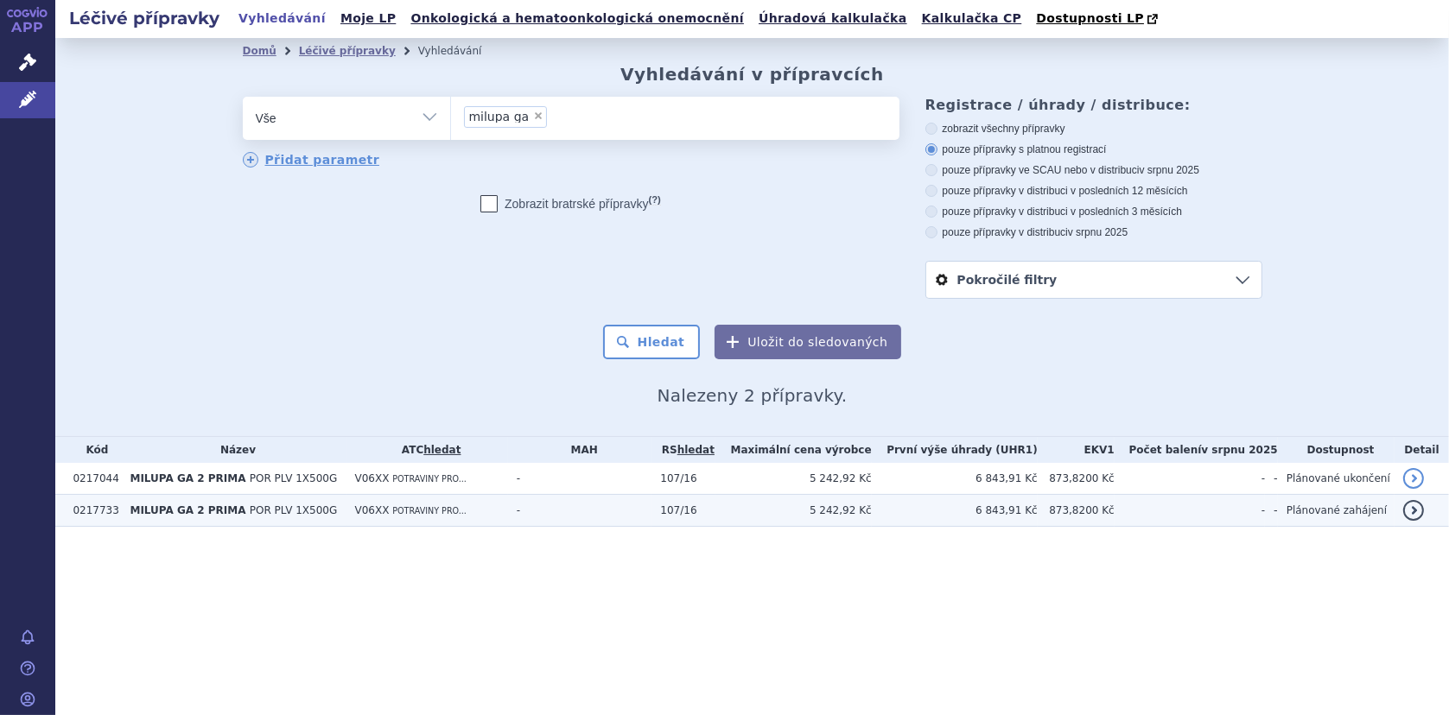
click at [177, 510] on span "MILUPA GA 2 PRIMA" at bounding box center [188, 510] width 116 height 12
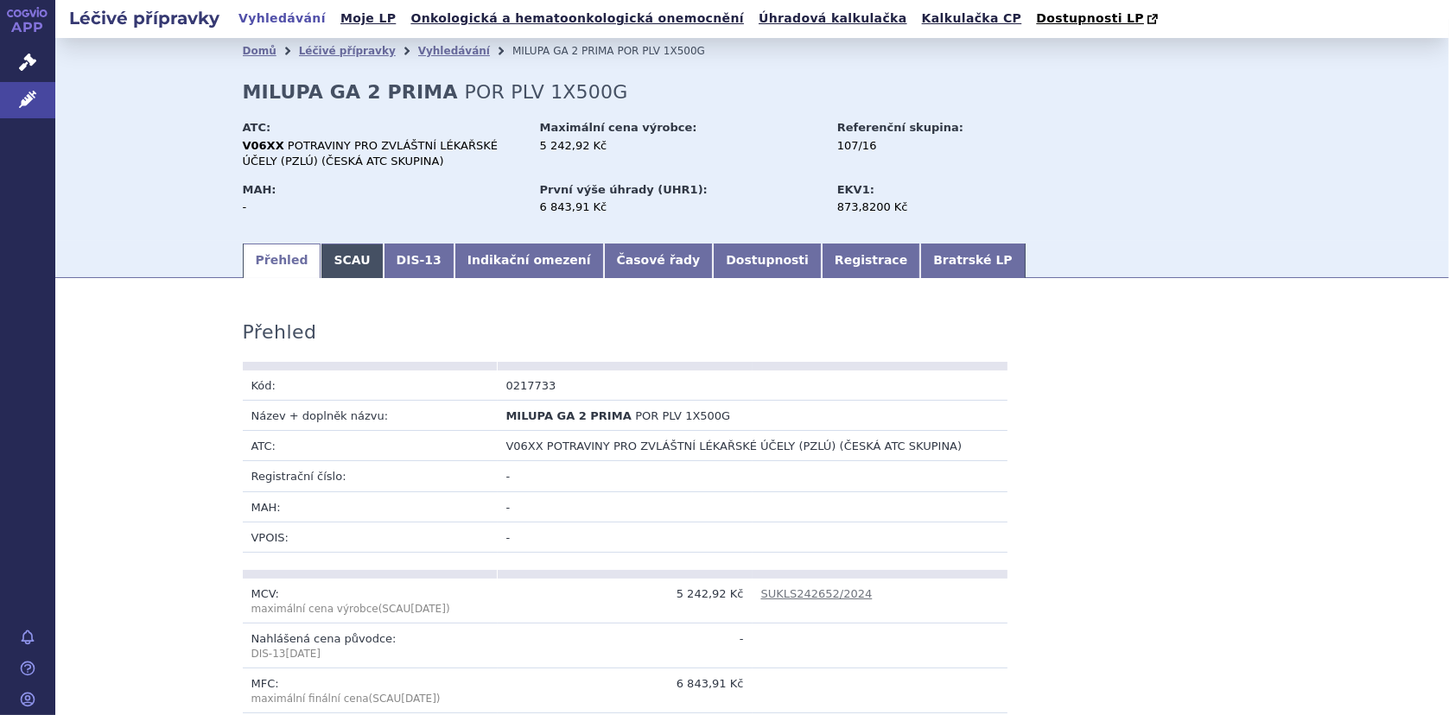
click at [341, 271] on link "SCAU" at bounding box center [351, 261] width 62 height 35
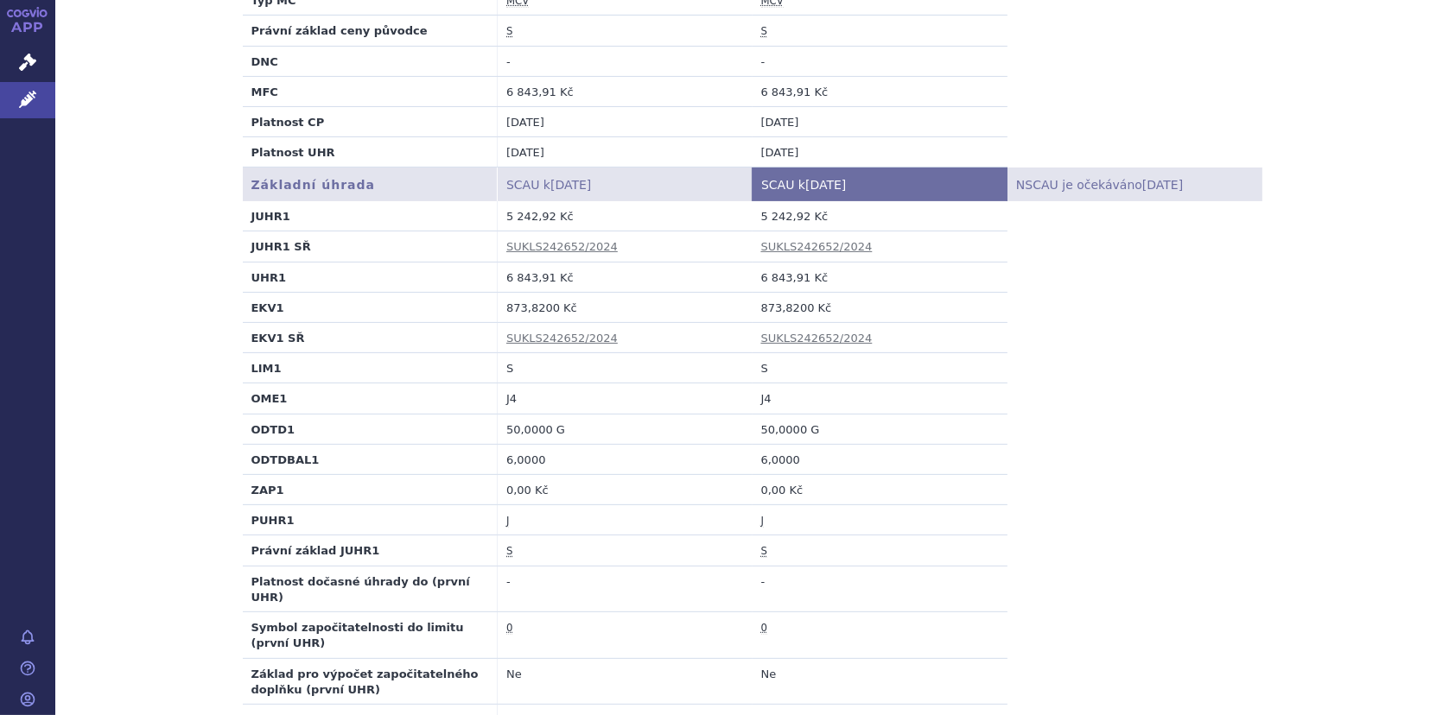
scroll to position [477, 0]
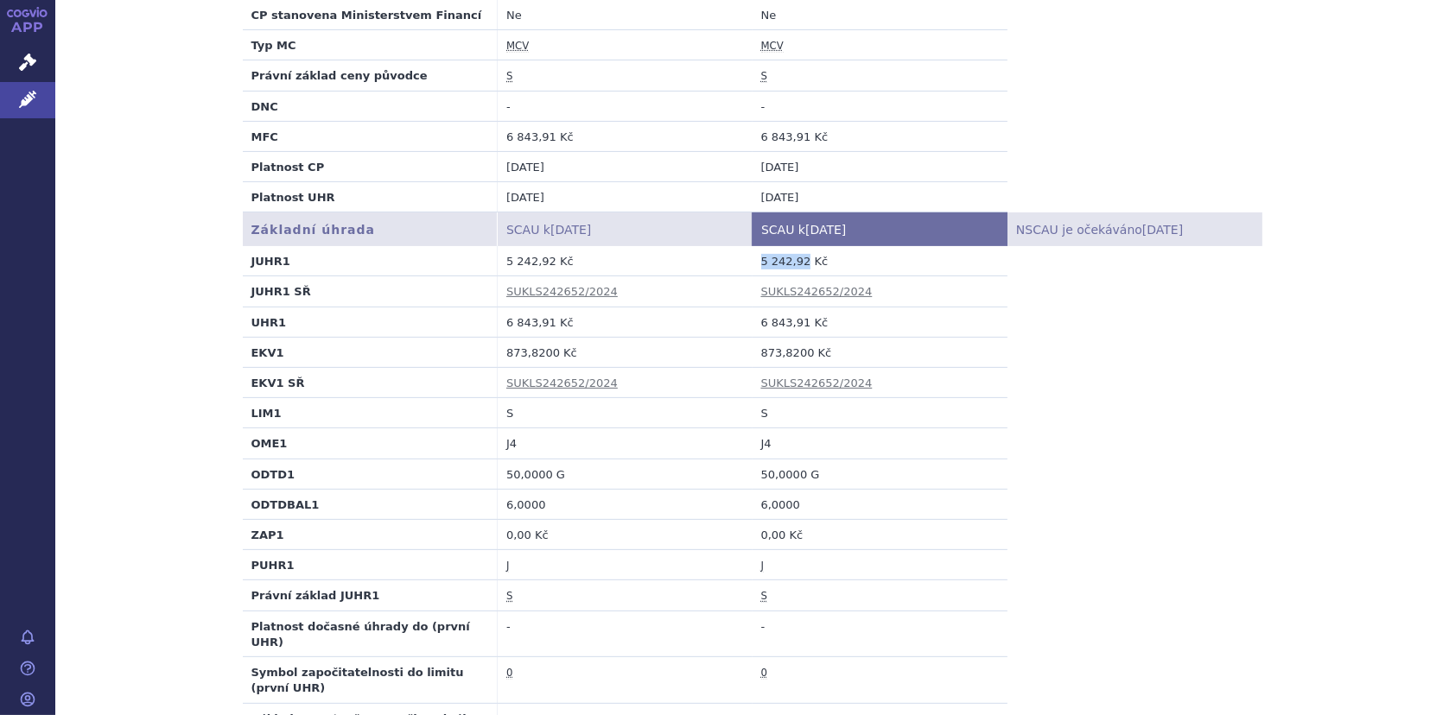
drag, startPoint x: 754, startPoint y: 261, endPoint x: 794, endPoint y: 263, distance: 39.8
click at [794, 263] on td "5 242,92 Kč" at bounding box center [879, 261] width 255 height 30
copy td "5 242,92"
drag, startPoint x: 758, startPoint y: 356, endPoint x: 784, endPoint y: 358, distance: 26.9
click at [784, 358] on td "873,8200 Kč" at bounding box center [879, 352] width 255 height 30
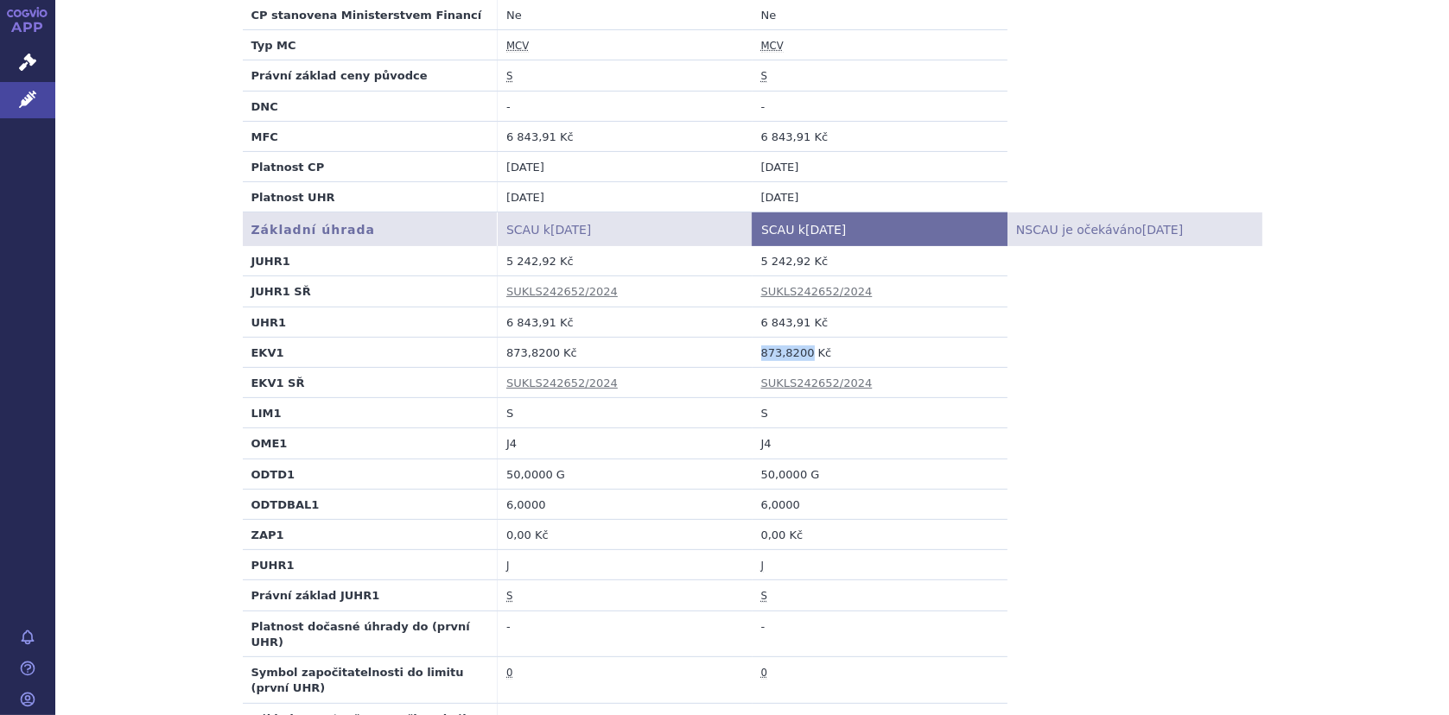
drag, startPoint x: 784, startPoint y: 358, endPoint x: 797, endPoint y: 355, distance: 13.4
click at [797, 355] on td "873,8200 Kč" at bounding box center [879, 352] width 255 height 30
copy td "873,8200"
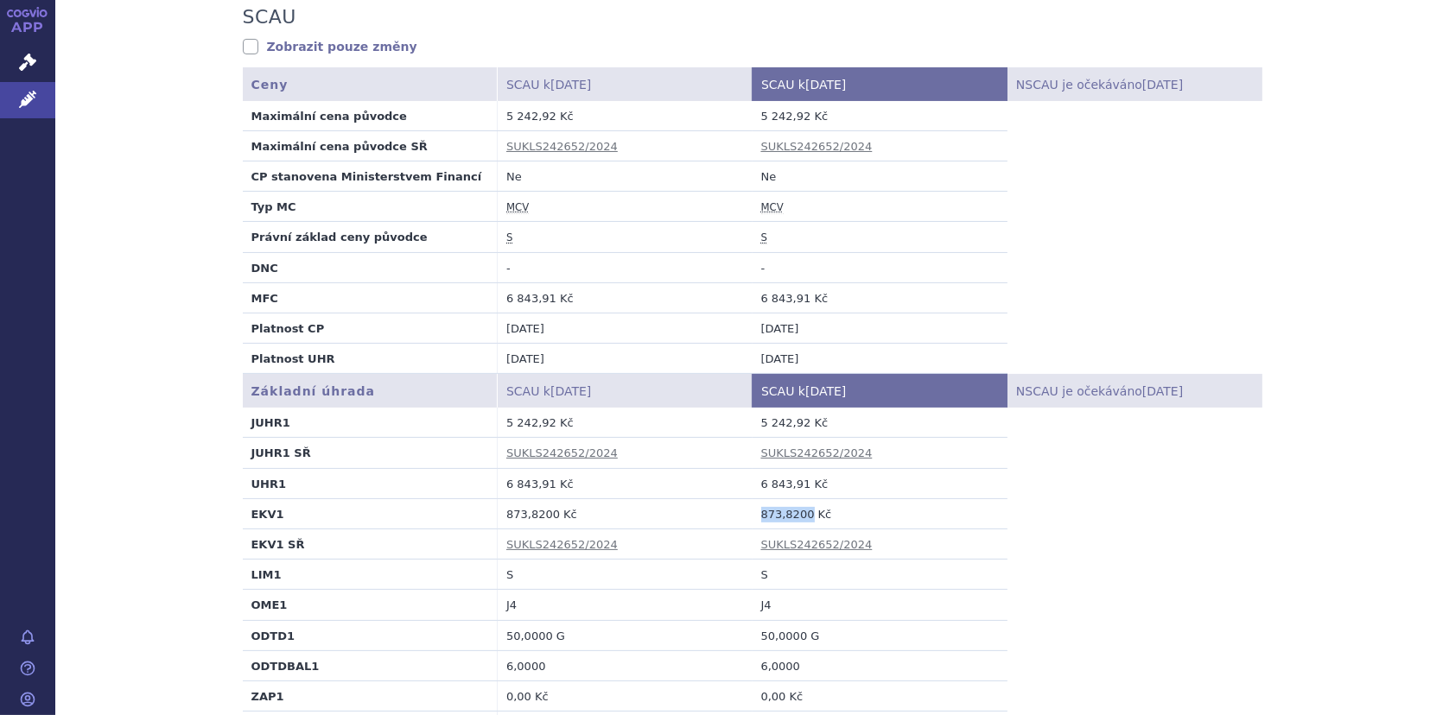
scroll to position [304, 0]
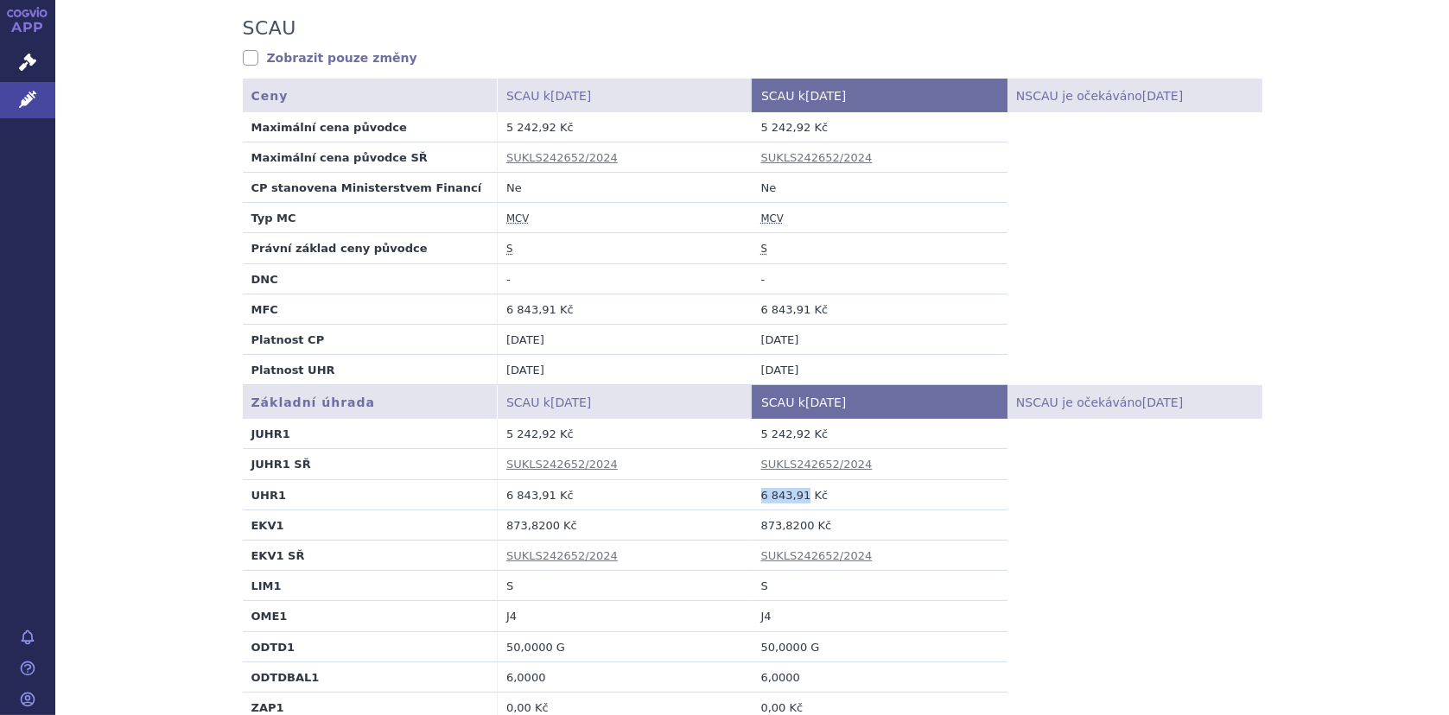
drag, startPoint x: 752, startPoint y: 492, endPoint x: 794, endPoint y: 496, distance: 41.7
click at [794, 496] on td "6 843,91 Kč" at bounding box center [879, 494] width 255 height 30
copy td "6 843,91"
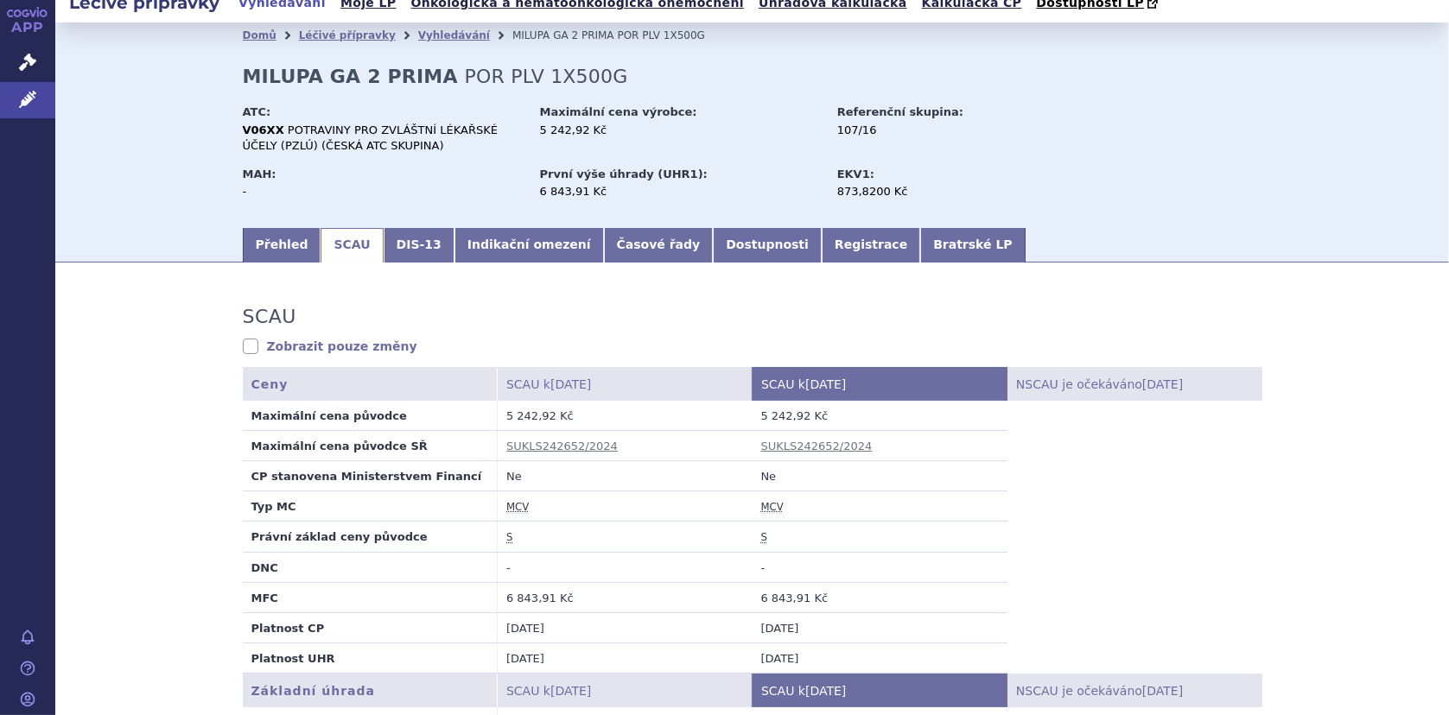
scroll to position [0, 0]
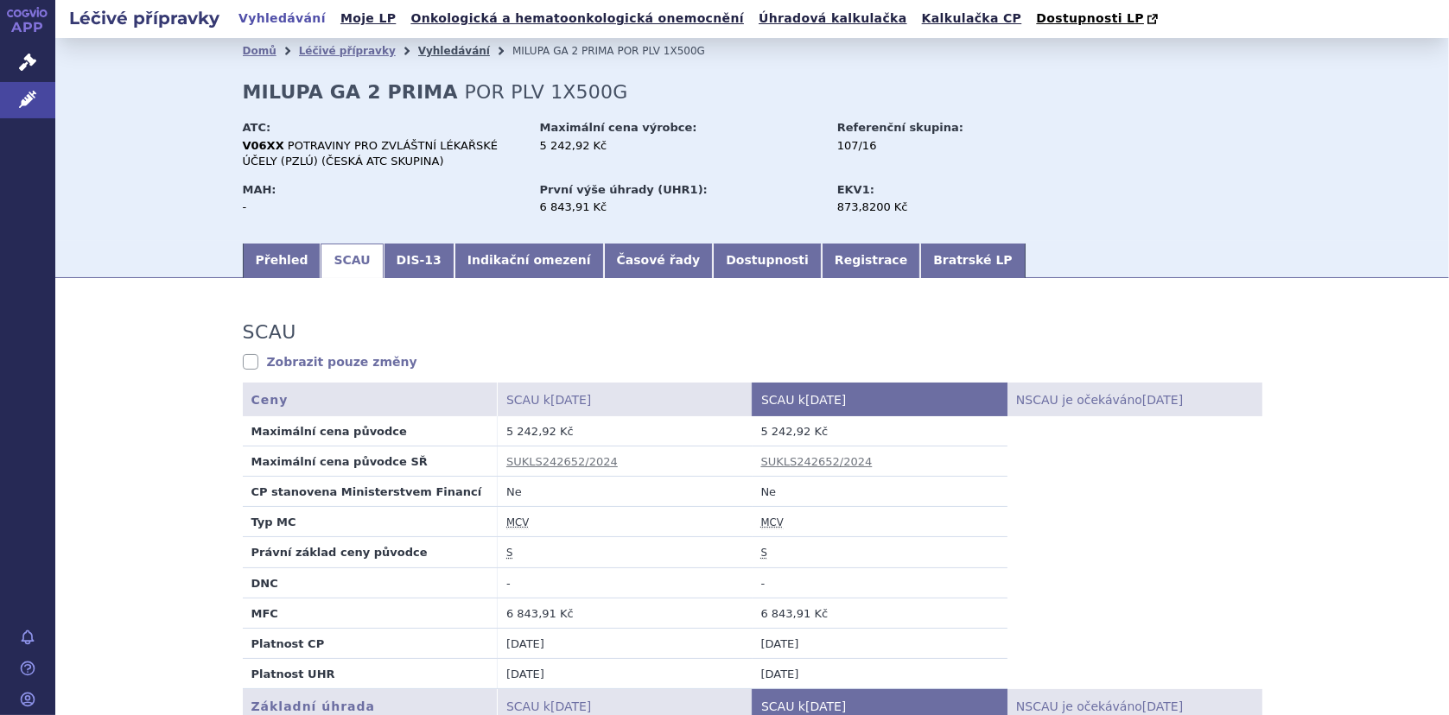
click at [418, 50] on link "Vyhledávání" at bounding box center [454, 51] width 72 height 12
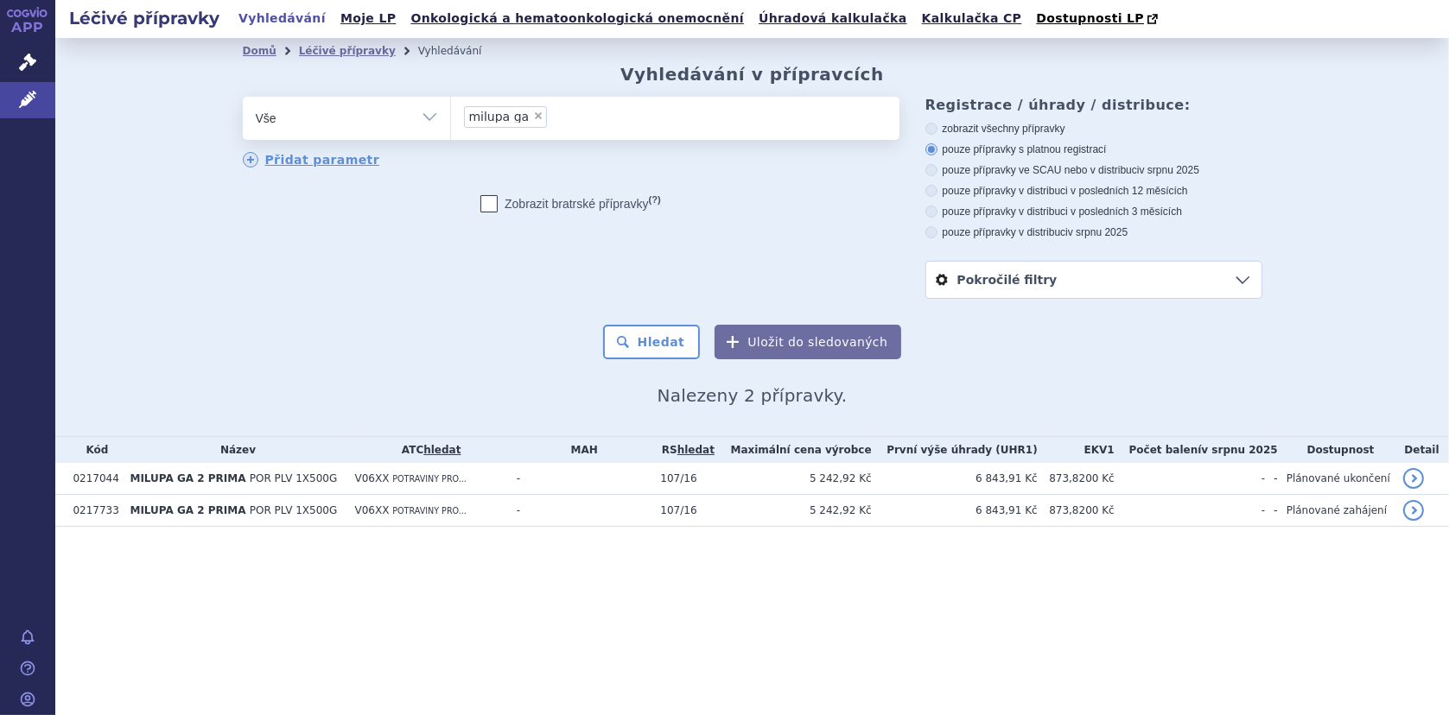
click at [533, 116] on span "×" at bounding box center [538, 116] width 10 height 10
click at [451, 116] on select "milupa ga" at bounding box center [450, 117] width 1 height 43
select select
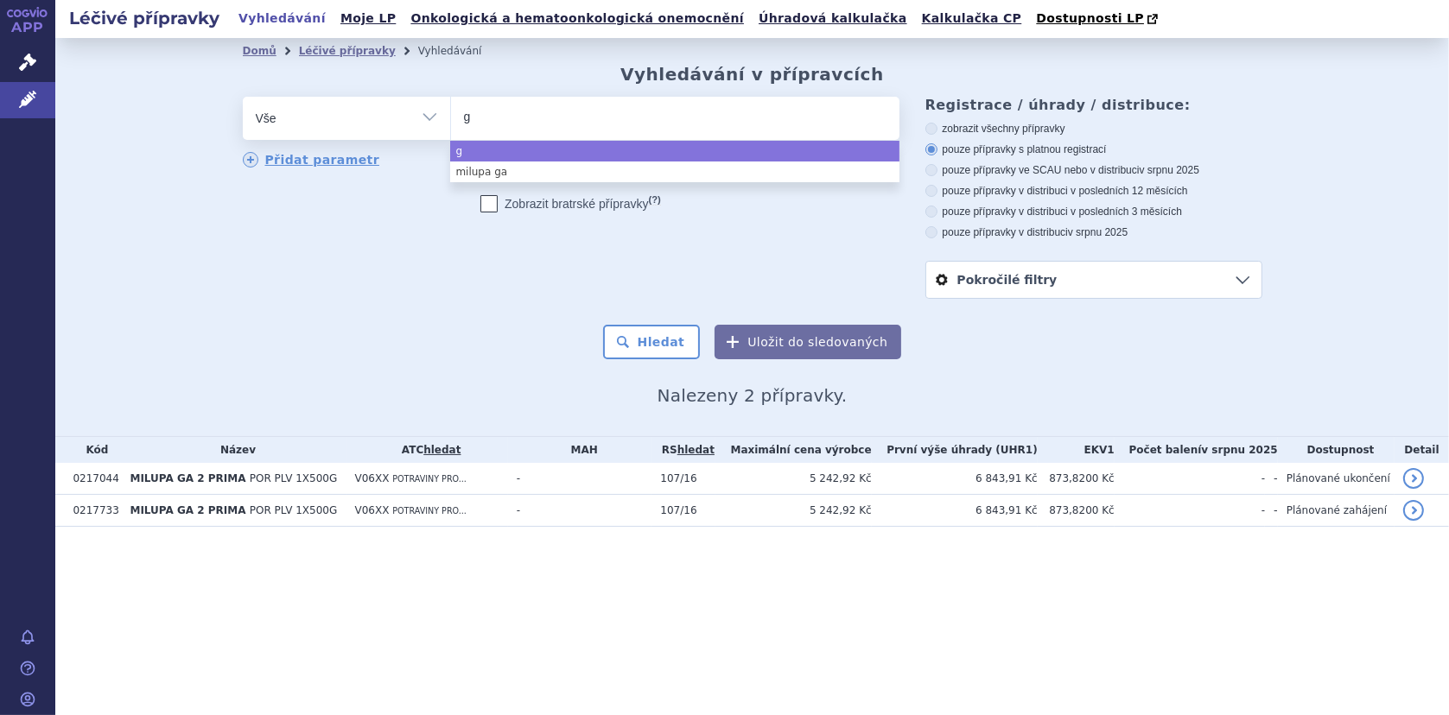
type input "gt"
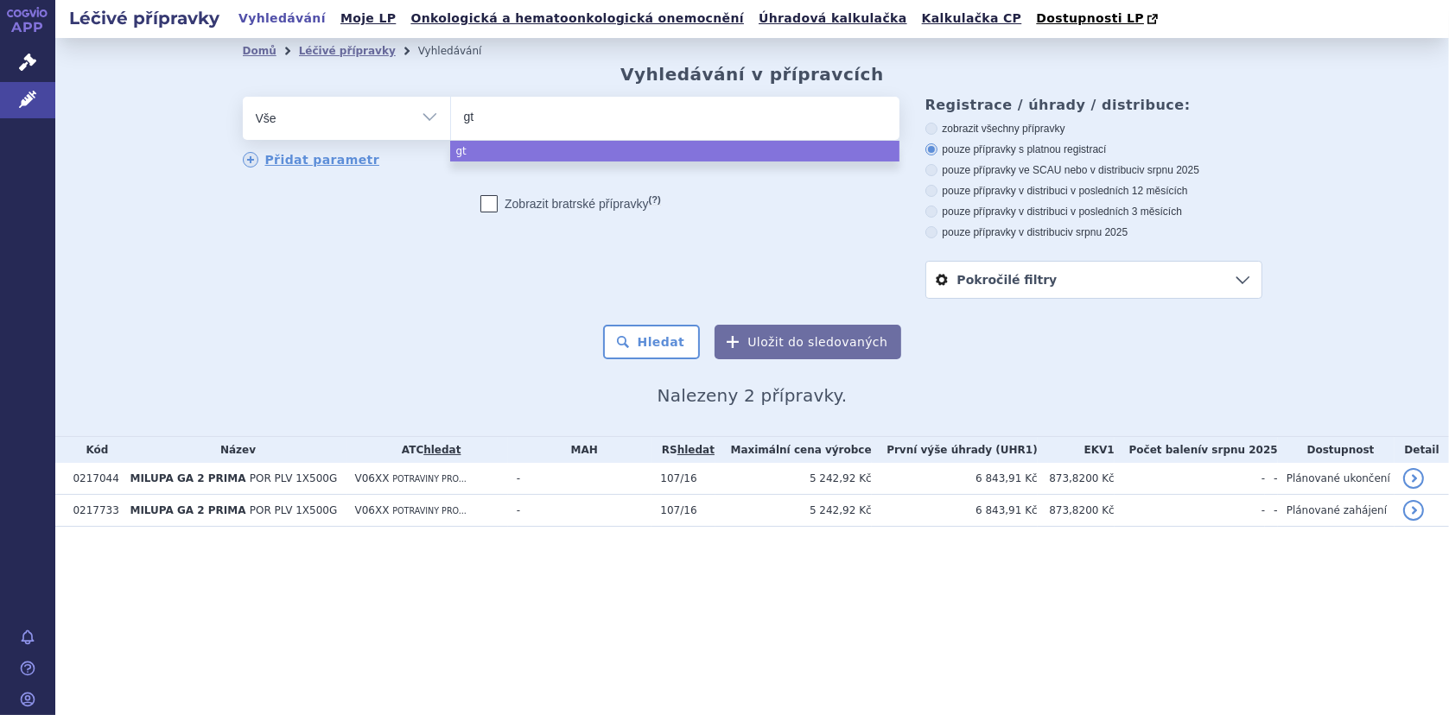
type input "gto"
type input "gto o"
type input "gto oi"
type input "gto oil"
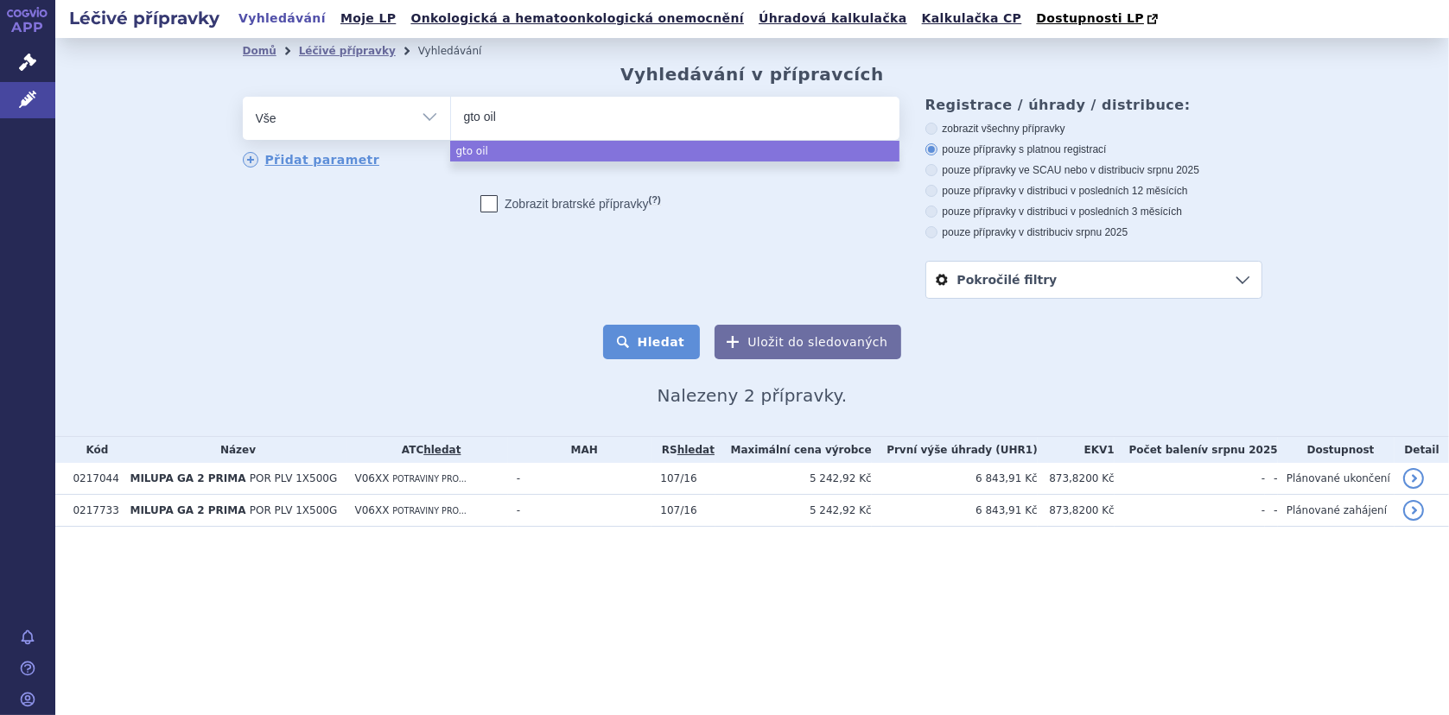
select select "gto oil"
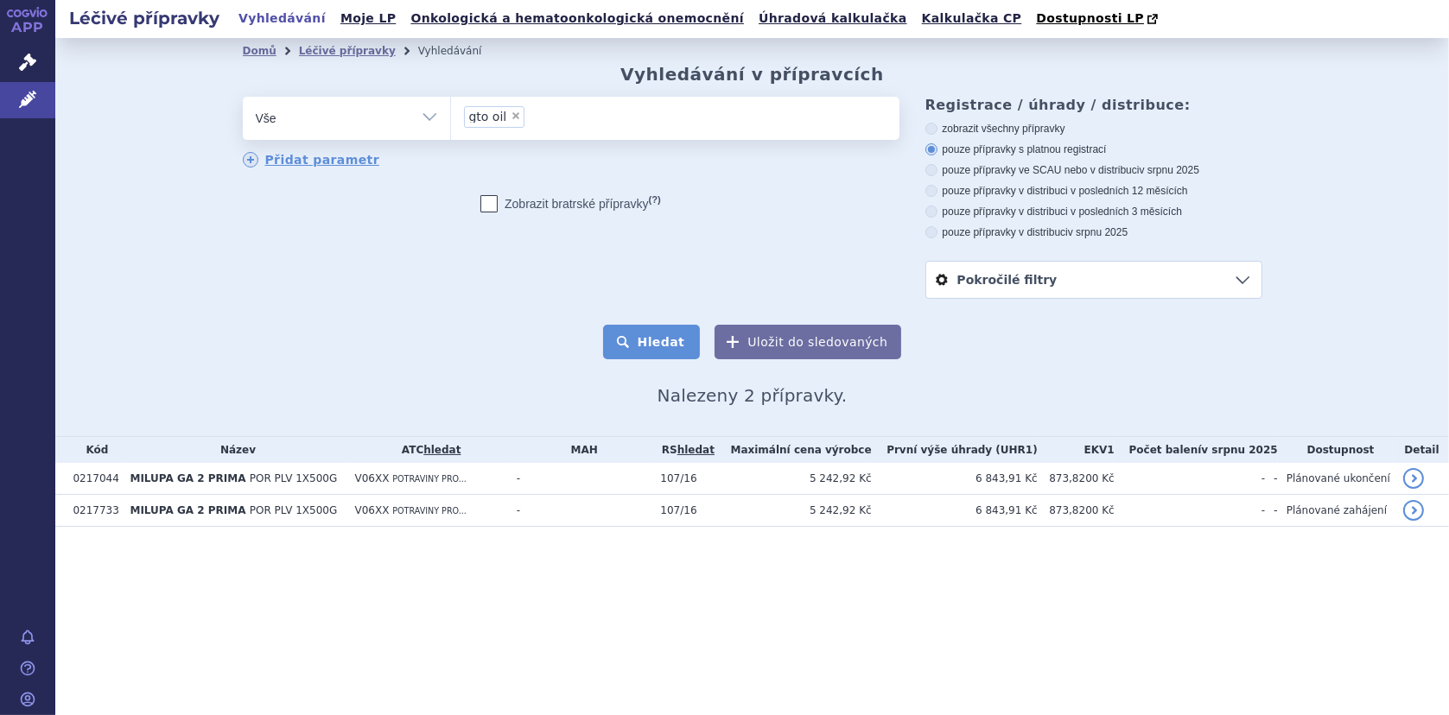
click at [638, 341] on button "Hledat" at bounding box center [652, 342] width 98 height 35
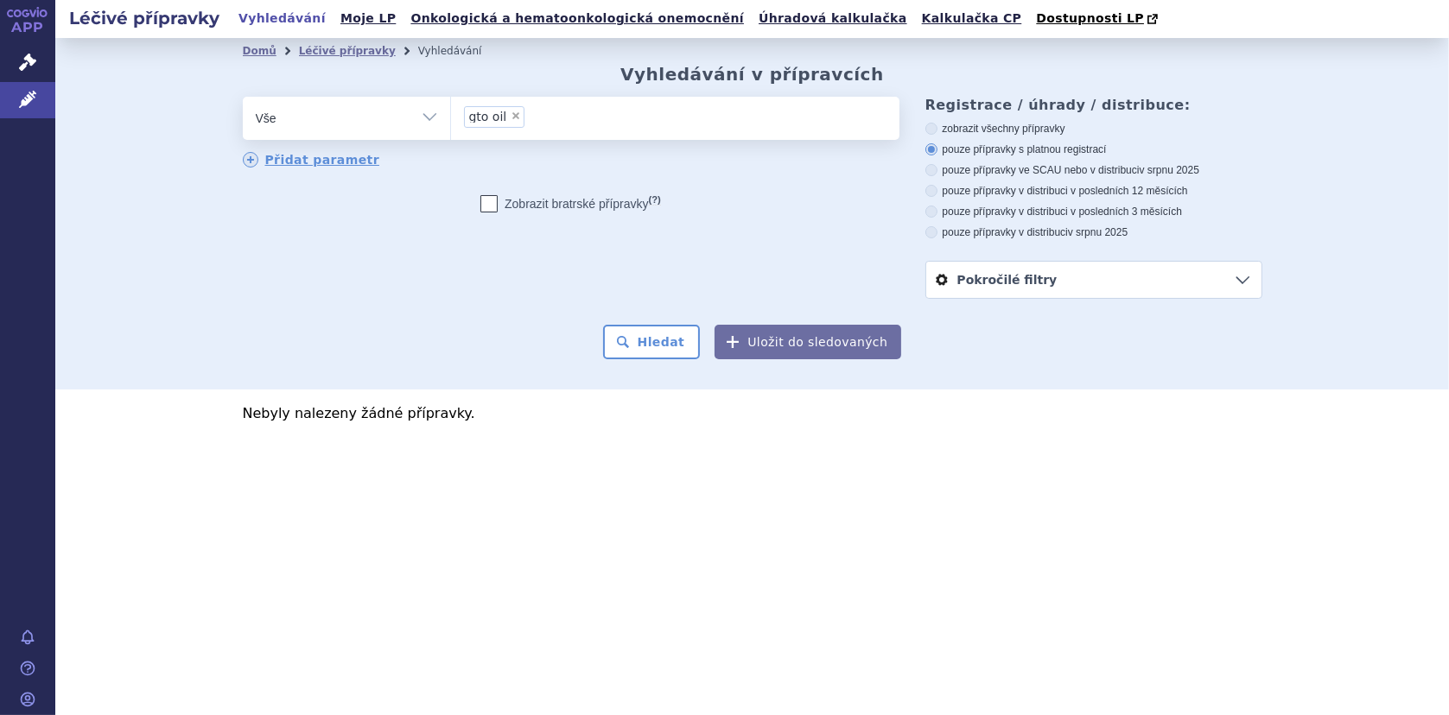
click at [530, 121] on input "gto oil × gto oil" at bounding box center [535, 116] width 10 height 22
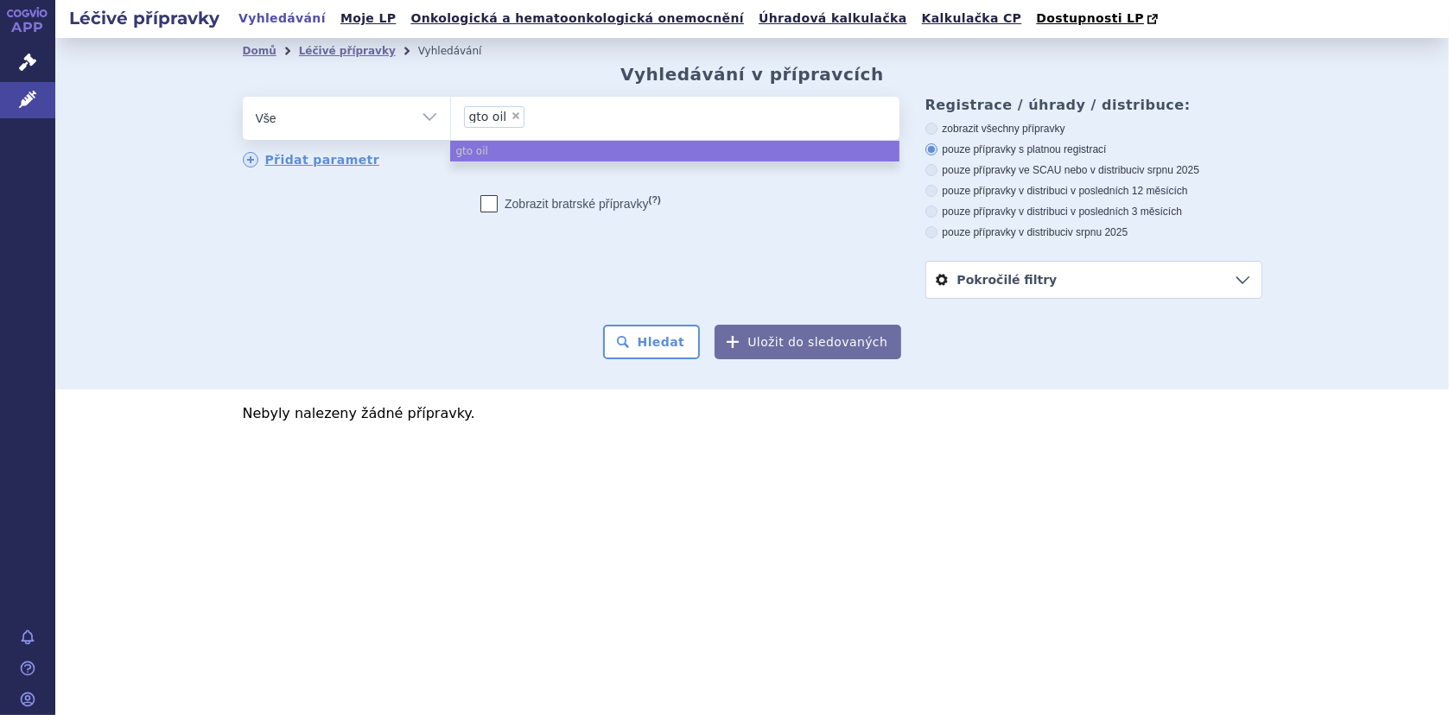
select select
type input "gto oil"
type input "gto-oil"
select select "gto-oil"
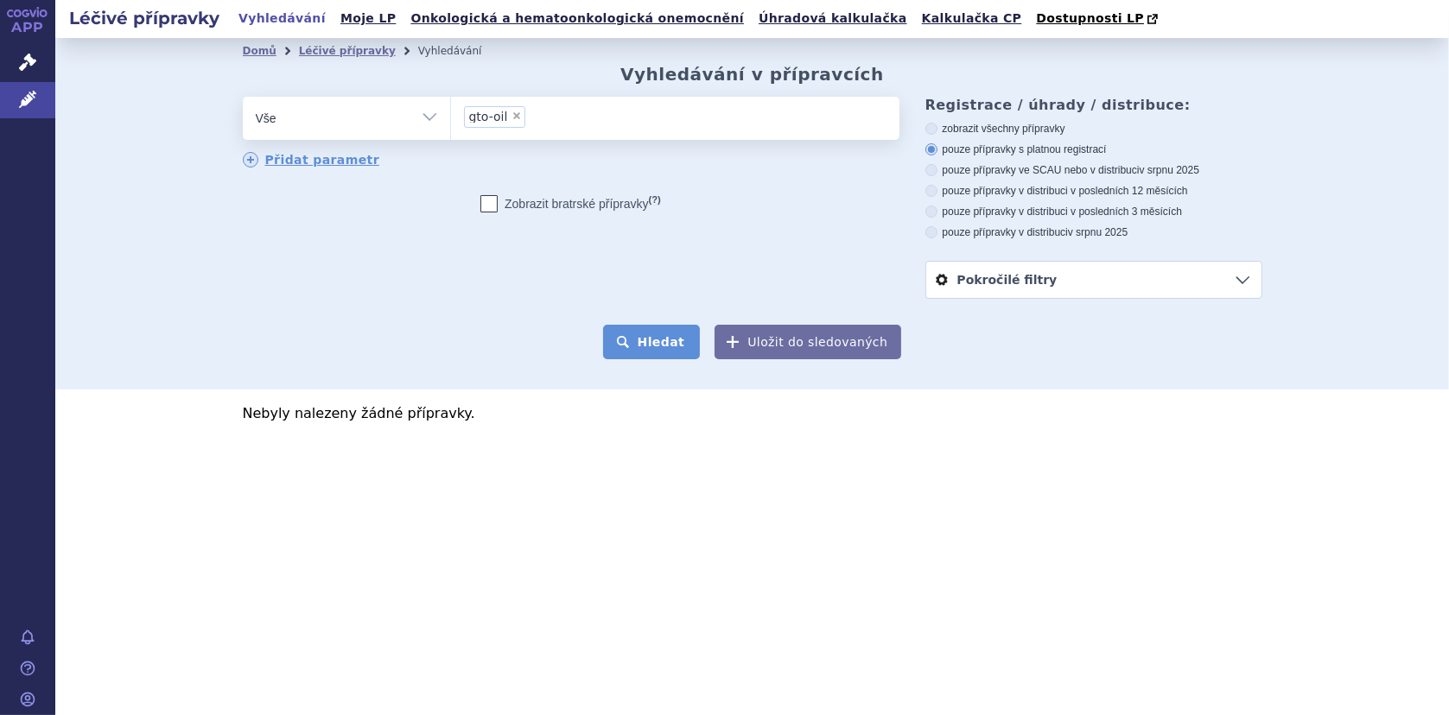
click at [671, 349] on button "Hledat" at bounding box center [652, 342] width 98 height 35
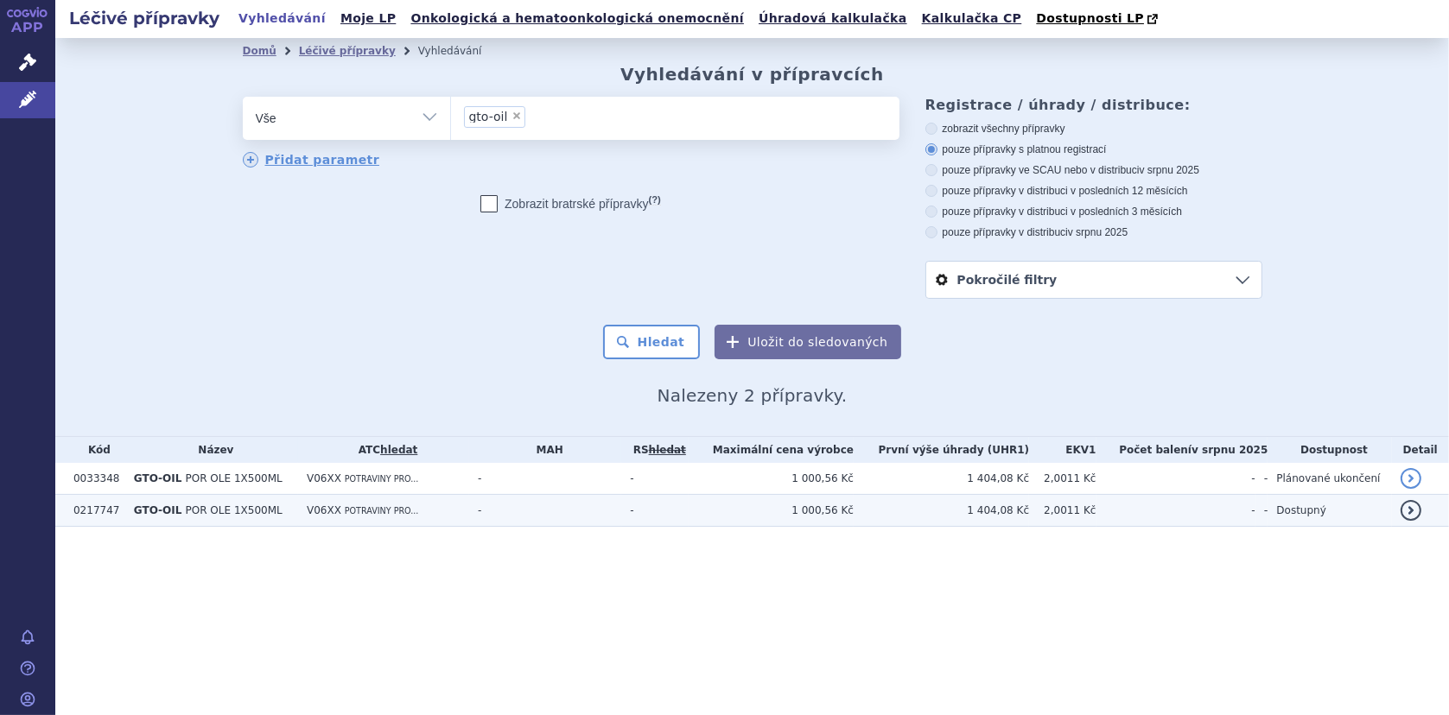
click at [145, 510] on span "GTO-OIL" at bounding box center [158, 510] width 48 height 12
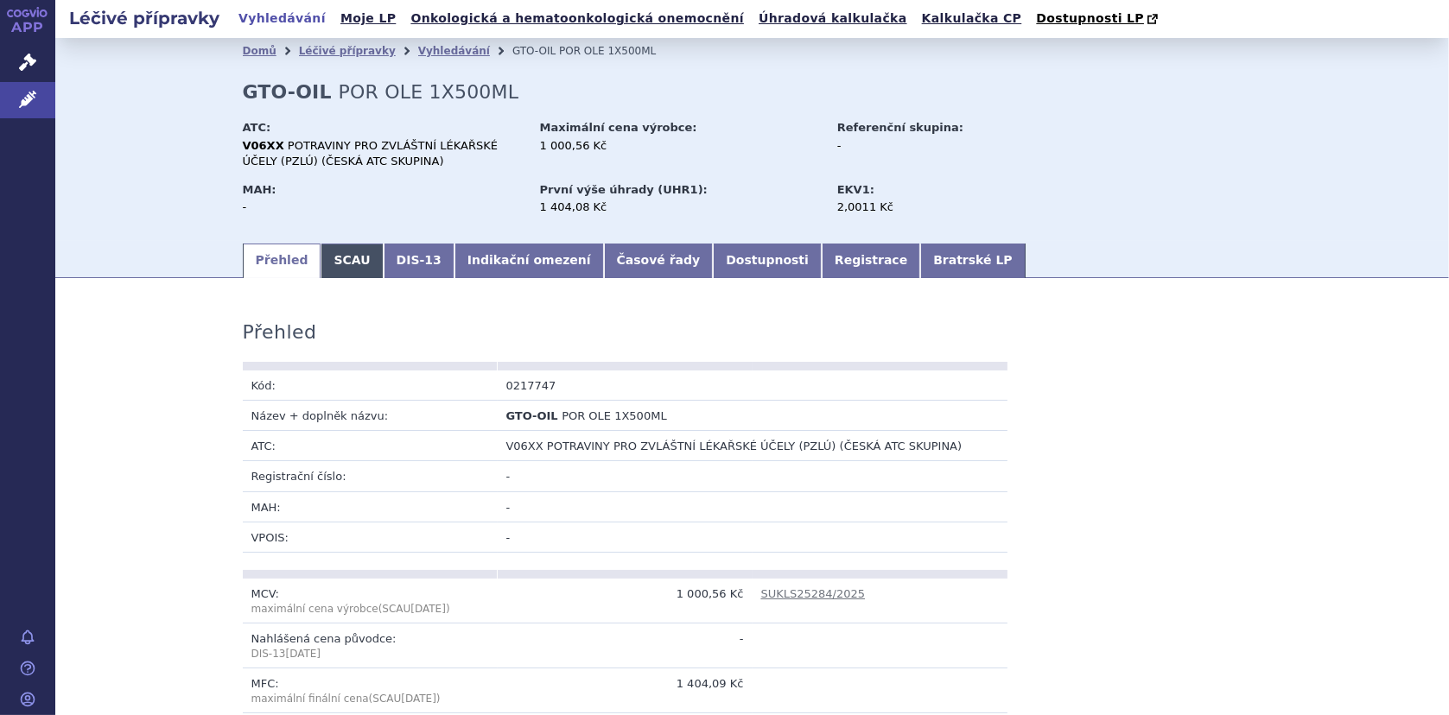
click at [339, 270] on link "SCAU" at bounding box center [351, 261] width 62 height 35
